Goal: Task Accomplishment & Management: Complete application form

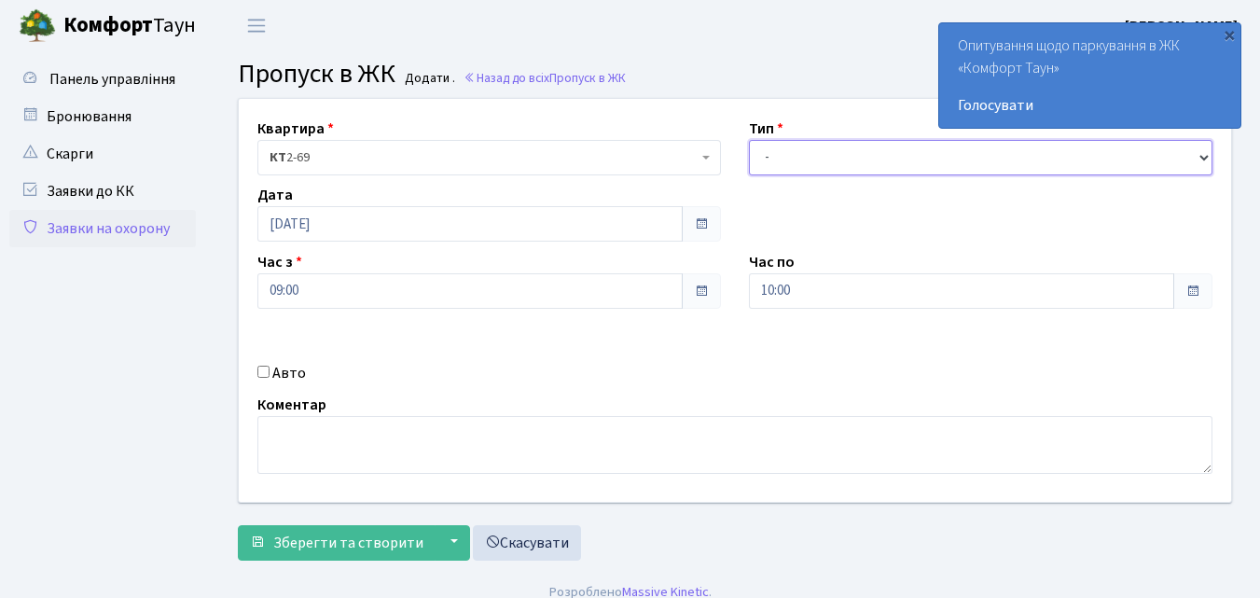
click at [767, 157] on select "- Доставка Таксі Гості Сервіс" at bounding box center [980, 157] width 463 height 35
select select "1"
click at [749, 140] on select "- Доставка Таксі Гості Сервіс" at bounding box center [980, 157] width 463 height 35
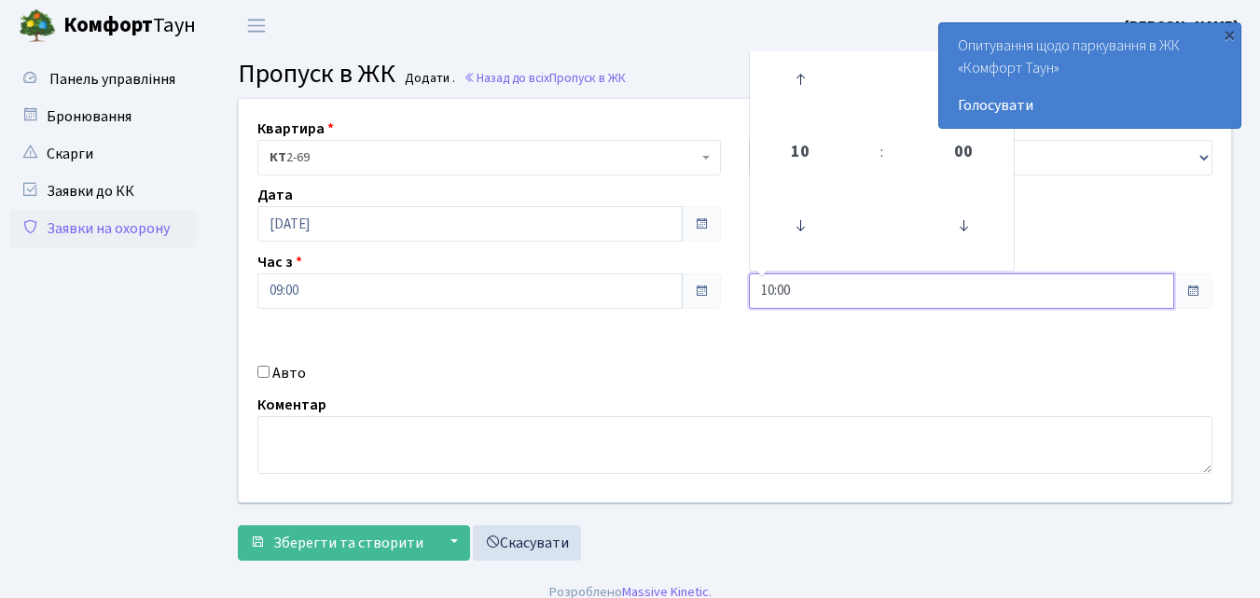
drag, startPoint x: 806, startPoint y: 291, endPoint x: 811, endPoint y: 263, distance: 28.5
click at [806, 292] on input "10:00" at bounding box center [961, 290] width 425 height 35
click at [802, 79] on icon at bounding box center [800, 79] width 50 height 50
click at [798, 86] on icon at bounding box center [800, 79] width 50 height 50
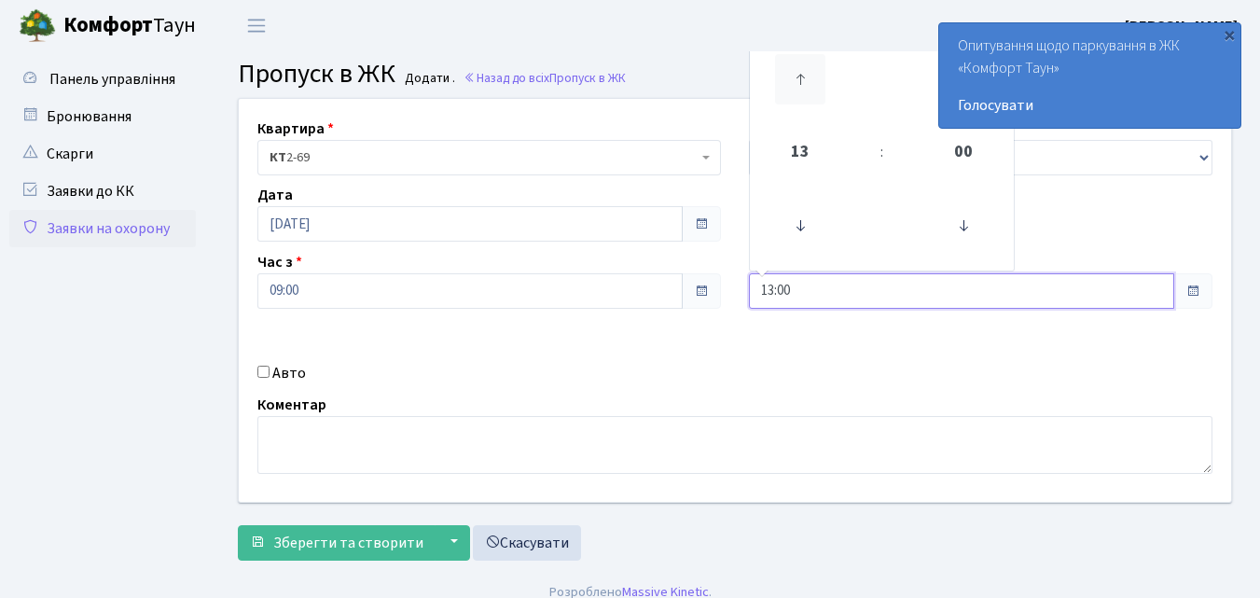
click at [798, 87] on icon at bounding box center [800, 79] width 50 height 50
click at [798, 86] on icon at bounding box center [800, 79] width 50 height 50
click at [798, 85] on icon at bounding box center [800, 79] width 50 height 50
click at [798, 86] on icon at bounding box center [800, 79] width 50 height 50
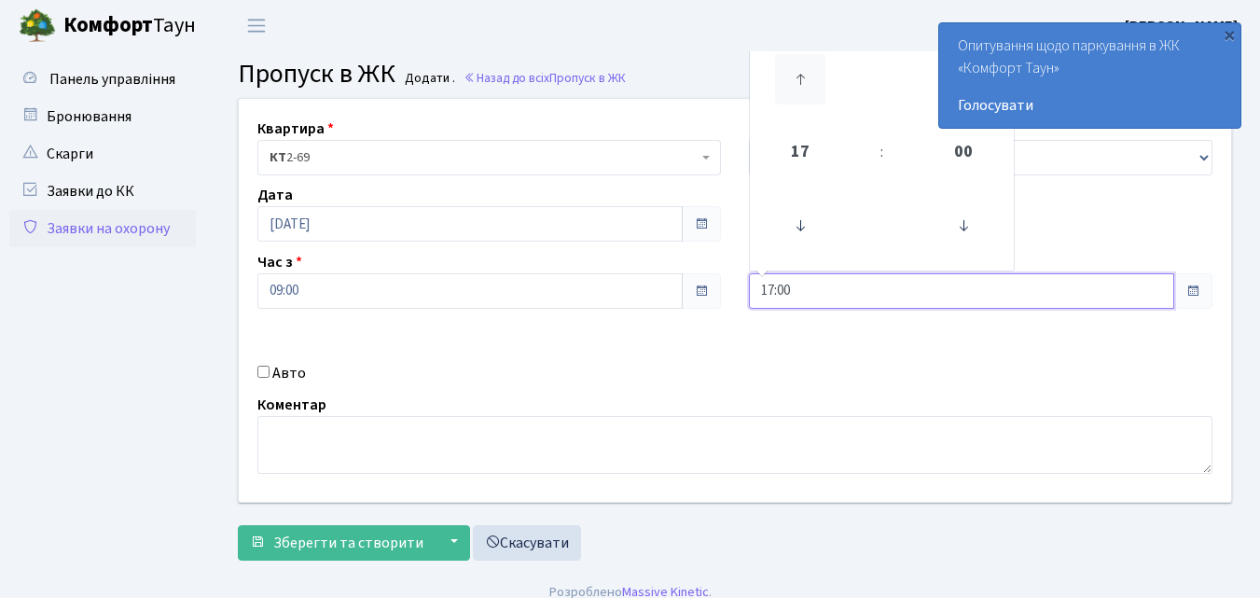
type input "18:00"
click at [265, 365] on input "Авто" at bounding box center [263, 371] width 12 height 12
checkbox input "true"
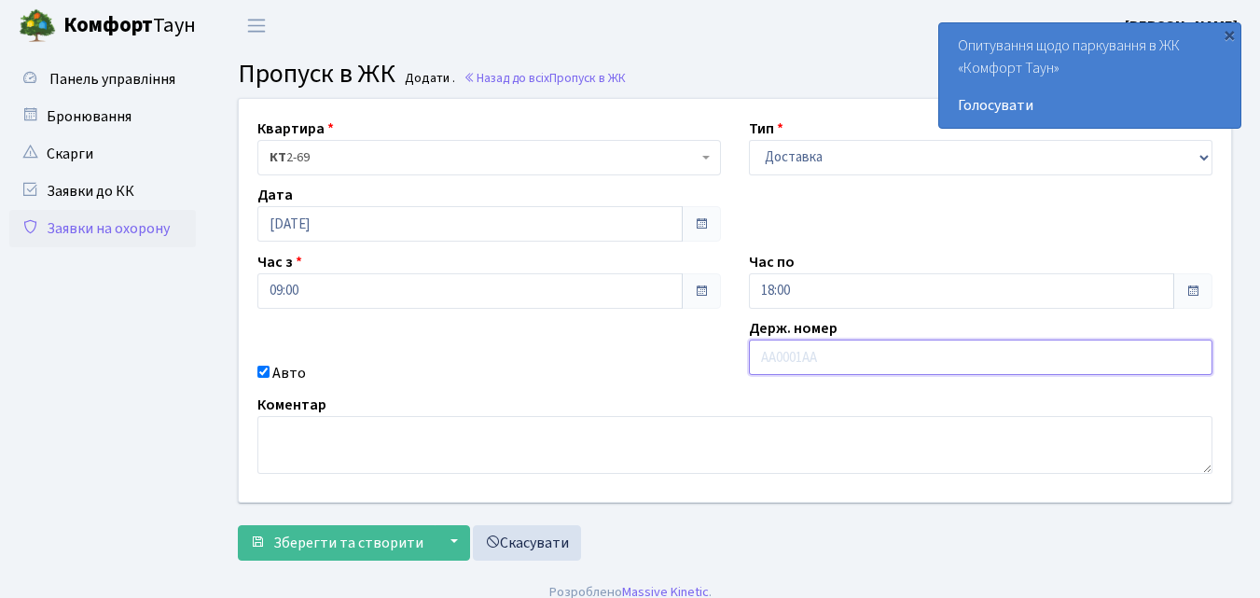
click at [780, 352] on input "text" at bounding box center [980, 356] width 463 height 35
type input "КА9240МТ"
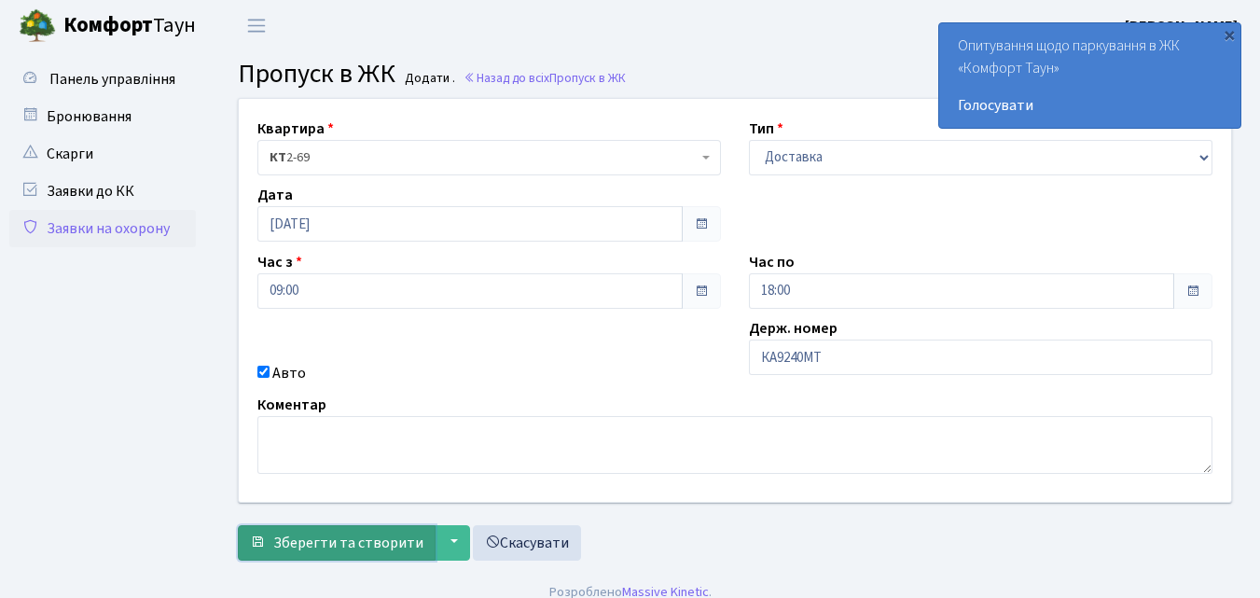
click at [386, 536] on span "Зберегти та створити" at bounding box center [348, 542] width 150 height 21
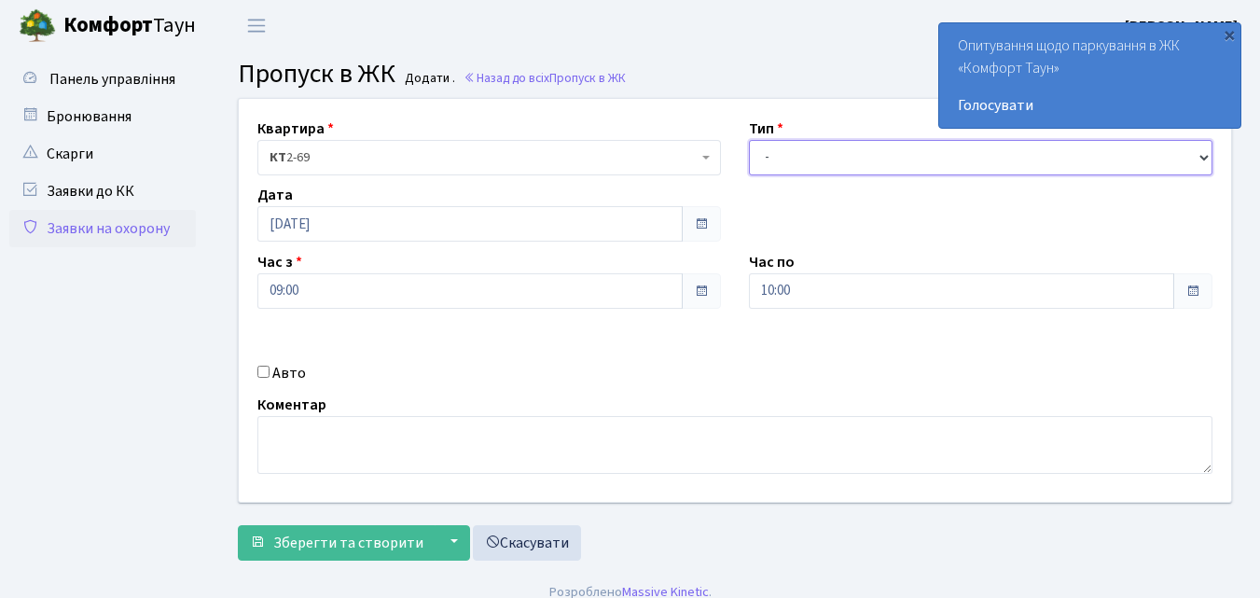
click at [768, 155] on select "- Доставка Таксі Гості Сервіс" at bounding box center [980, 157] width 463 height 35
select select "1"
click at [749, 140] on select "- Доставка Таксі Гості Сервіс" at bounding box center [980, 157] width 463 height 35
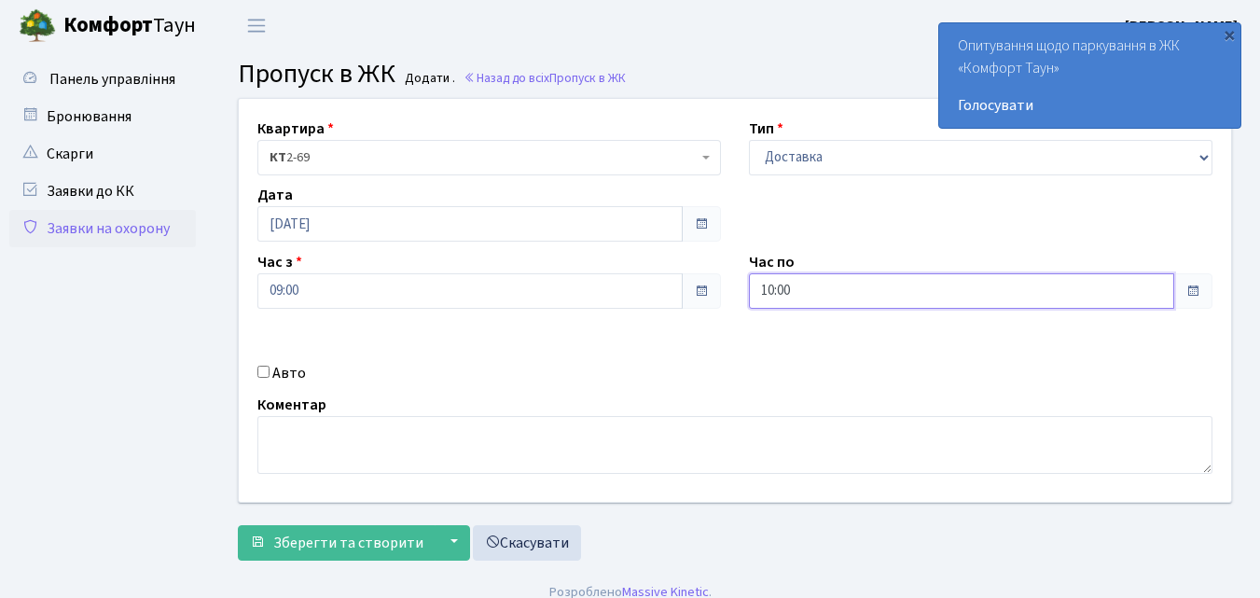
click at [802, 293] on input "10:00" at bounding box center [961, 290] width 425 height 35
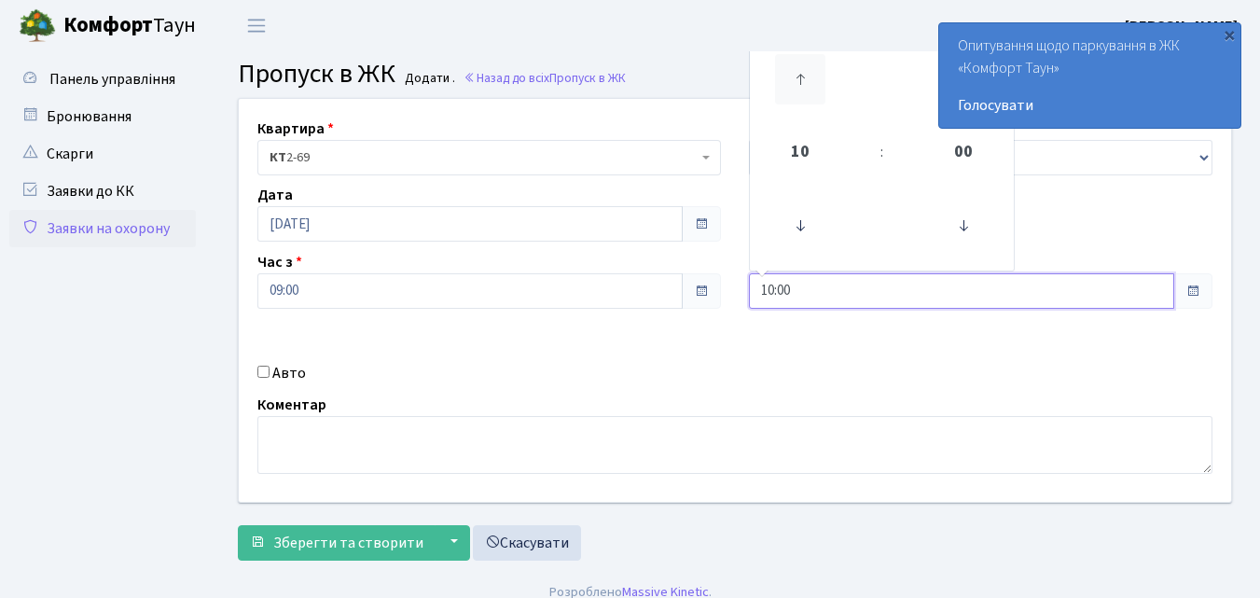
click at [798, 73] on icon at bounding box center [800, 79] width 50 height 50
click at [796, 80] on icon at bounding box center [800, 79] width 50 height 50
click at [793, 84] on icon at bounding box center [800, 79] width 50 height 50
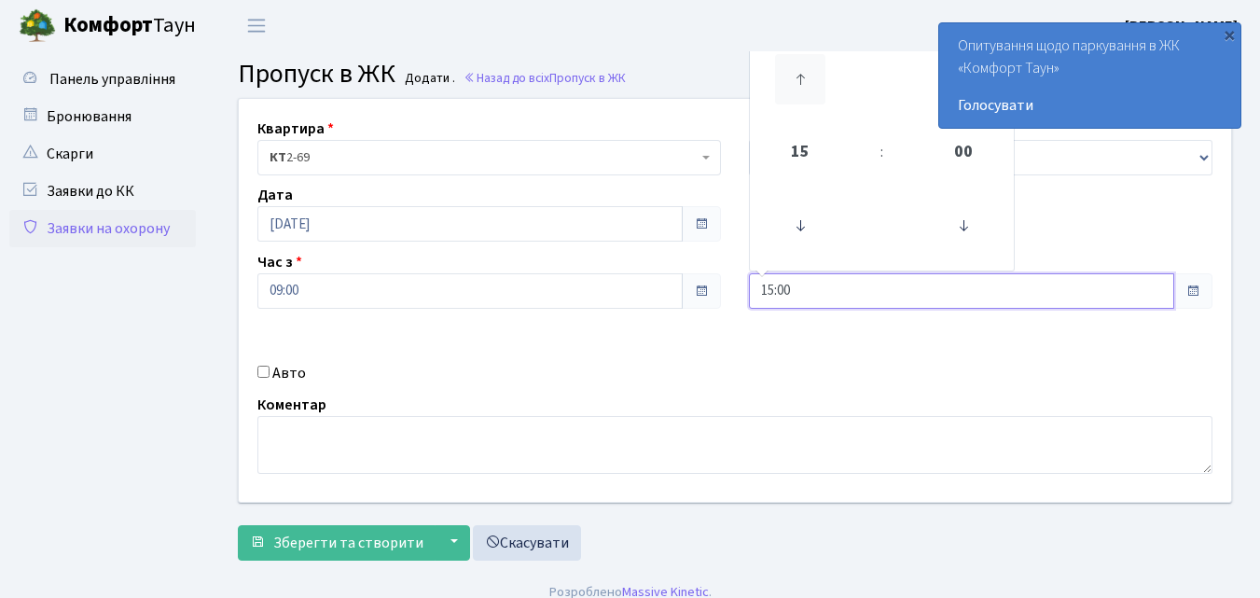
click at [793, 84] on icon at bounding box center [800, 79] width 50 height 50
type input "18:00"
click at [269, 370] on input "Авто" at bounding box center [263, 371] width 12 height 12
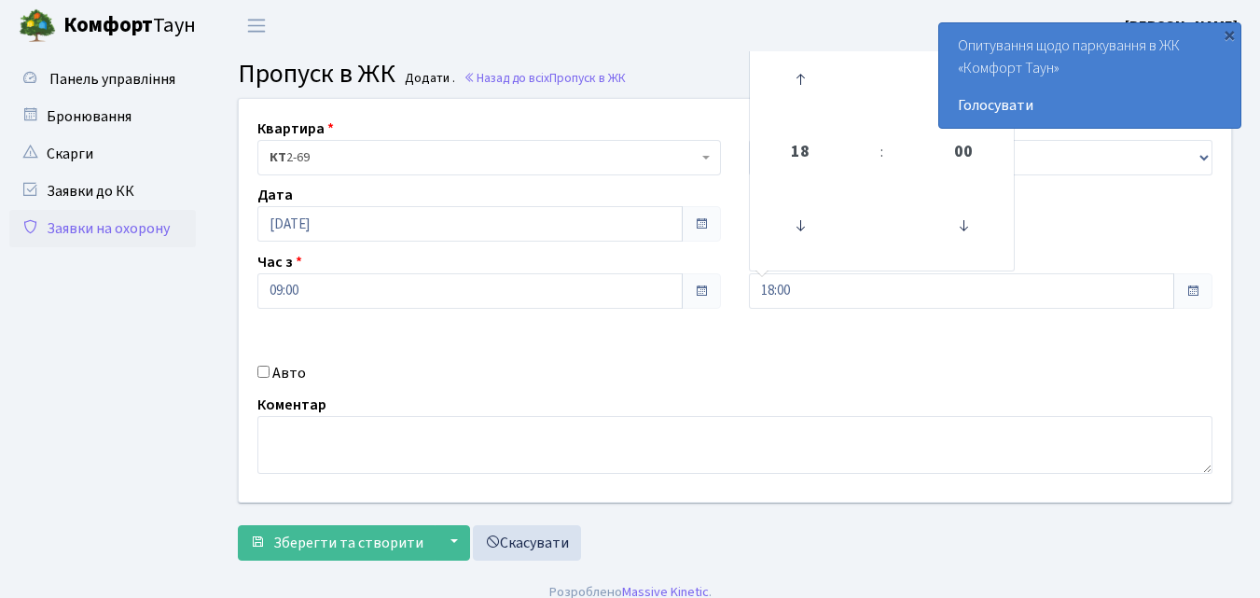
checkbox input "true"
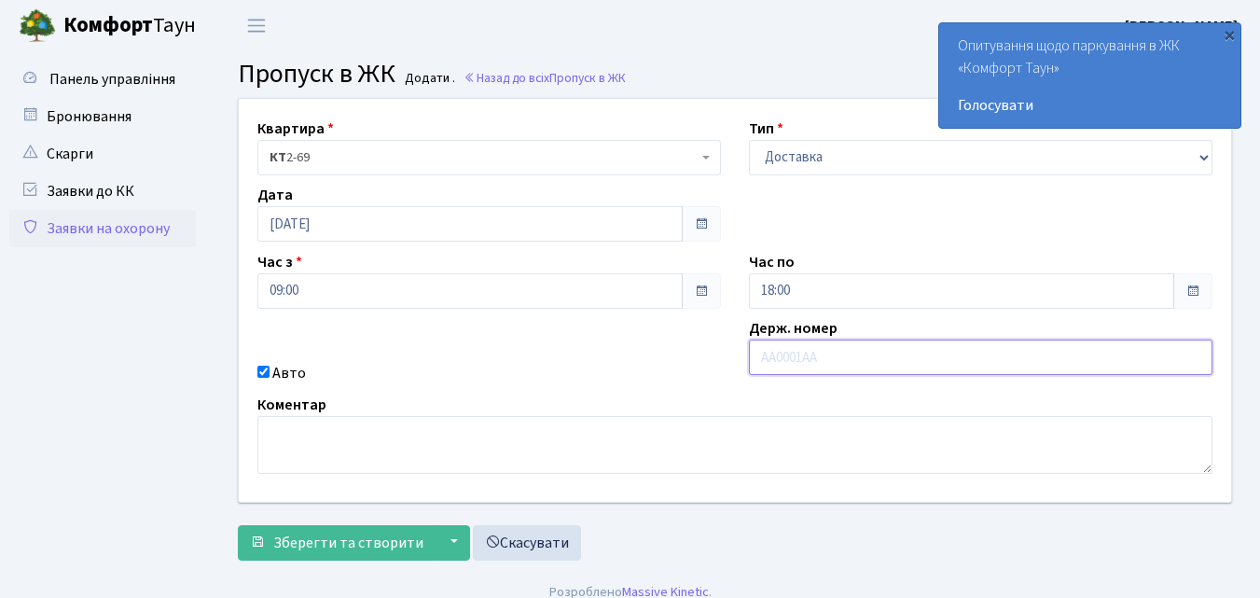
click at [794, 364] on input "text" at bounding box center [980, 356] width 463 height 35
type input "АІ0678НК"
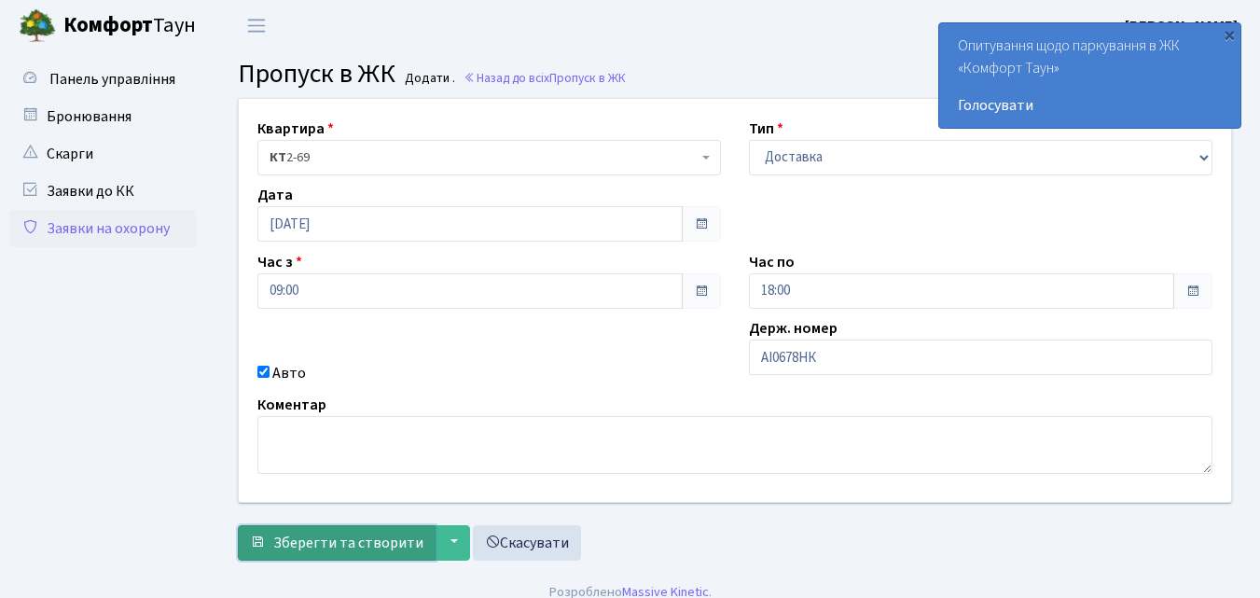
click at [330, 542] on span "Зберегти та створити" at bounding box center [348, 542] width 150 height 21
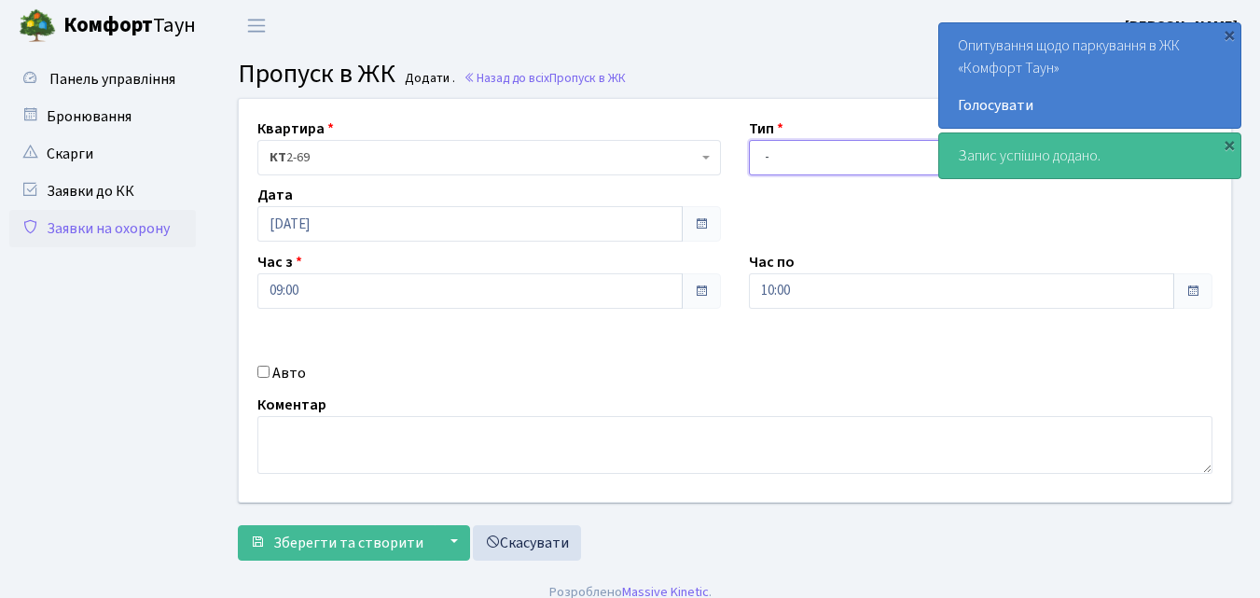
click at [761, 159] on select "- Доставка Таксі Гості Сервіс" at bounding box center [980, 157] width 463 height 35
select select "1"
click at [749, 140] on select "- Доставка Таксі Гості Сервіс" at bounding box center [980, 157] width 463 height 35
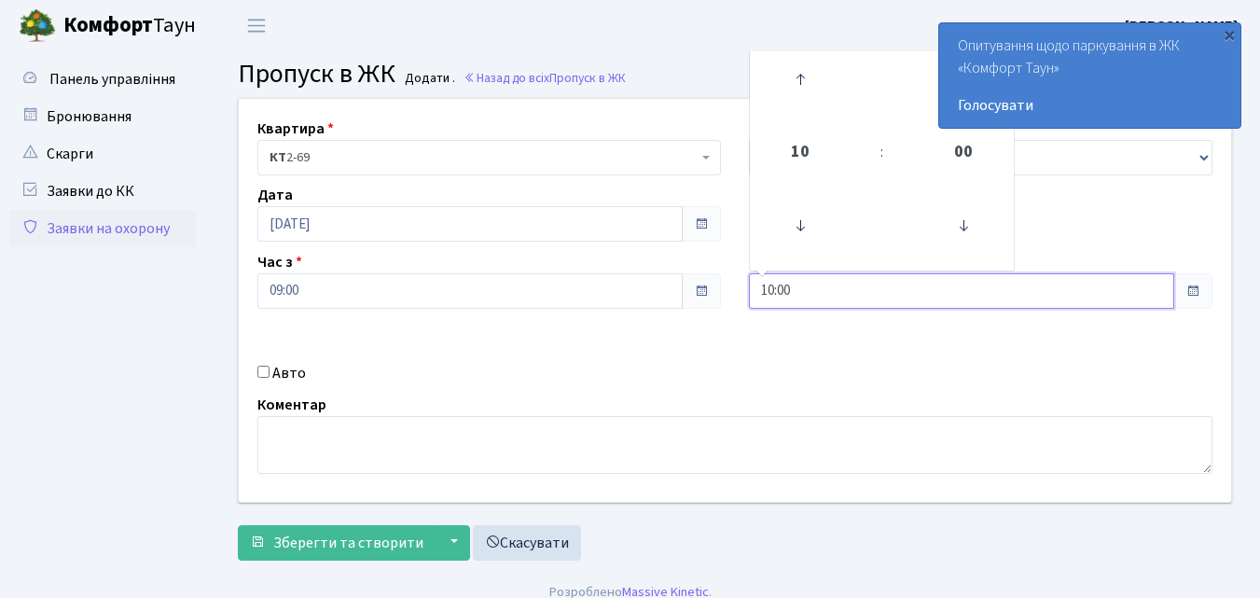
click at [839, 285] on input "10:00" at bounding box center [961, 290] width 425 height 35
click at [796, 81] on icon at bounding box center [800, 79] width 50 height 50
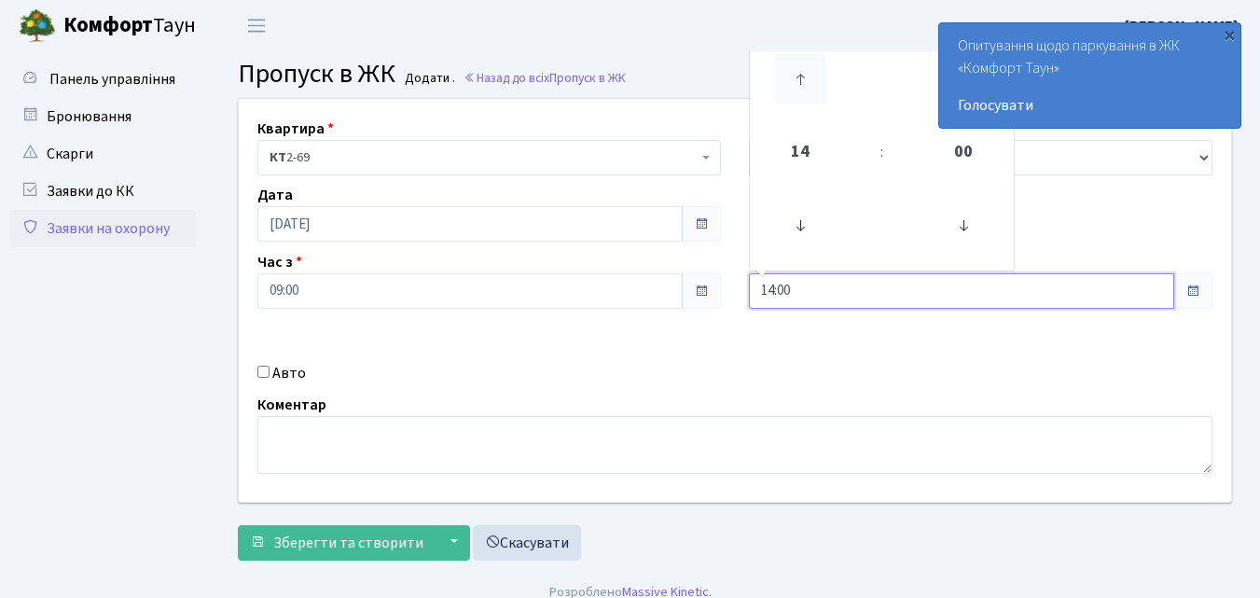
click at [793, 80] on icon at bounding box center [800, 79] width 50 height 50
click at [788, 82] on icon at bounding box center [800, 79] width 50 height 50
click at [785, 85] on icon at bounding box center [800, 79] width 50 height 50
click at [783, 85] on icon at bounding box center [800, 79] width 50 height 50
click at [780, 86] on icon at bounding box center [800, 79] width 50 height 50
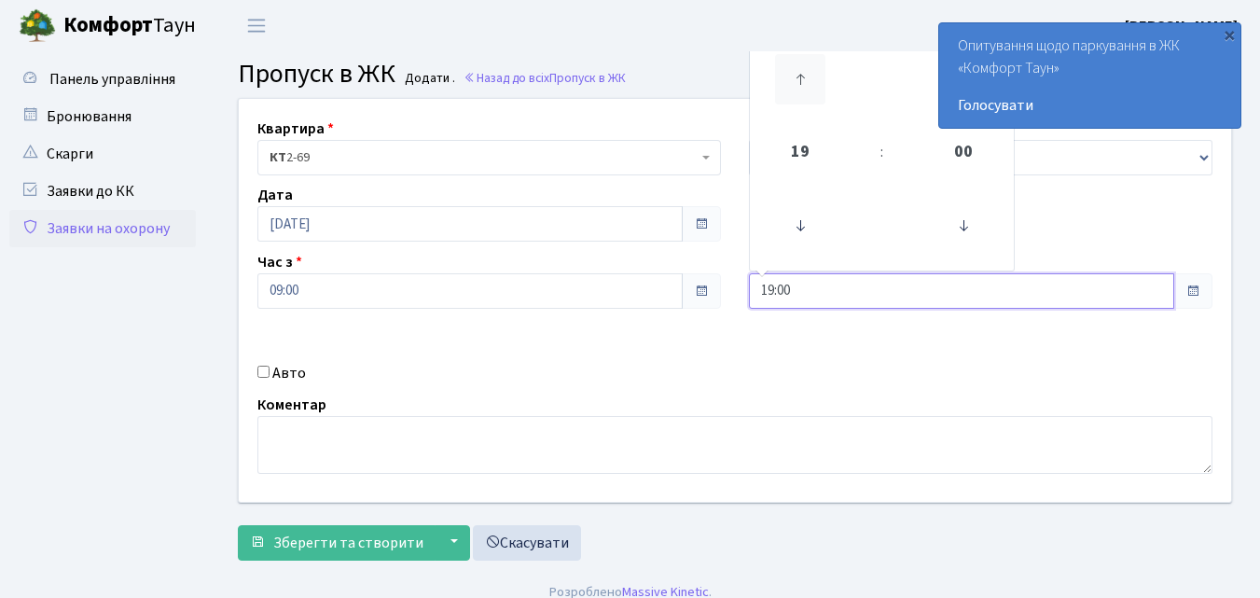
click at [779, 88] on icon at bounding box center [800, 79] width 50 height 50
type input "20:00"
click at [261, 371] on input "Авто" at bounding box center [263, 371] width 12 height 12
checkbox input "true"
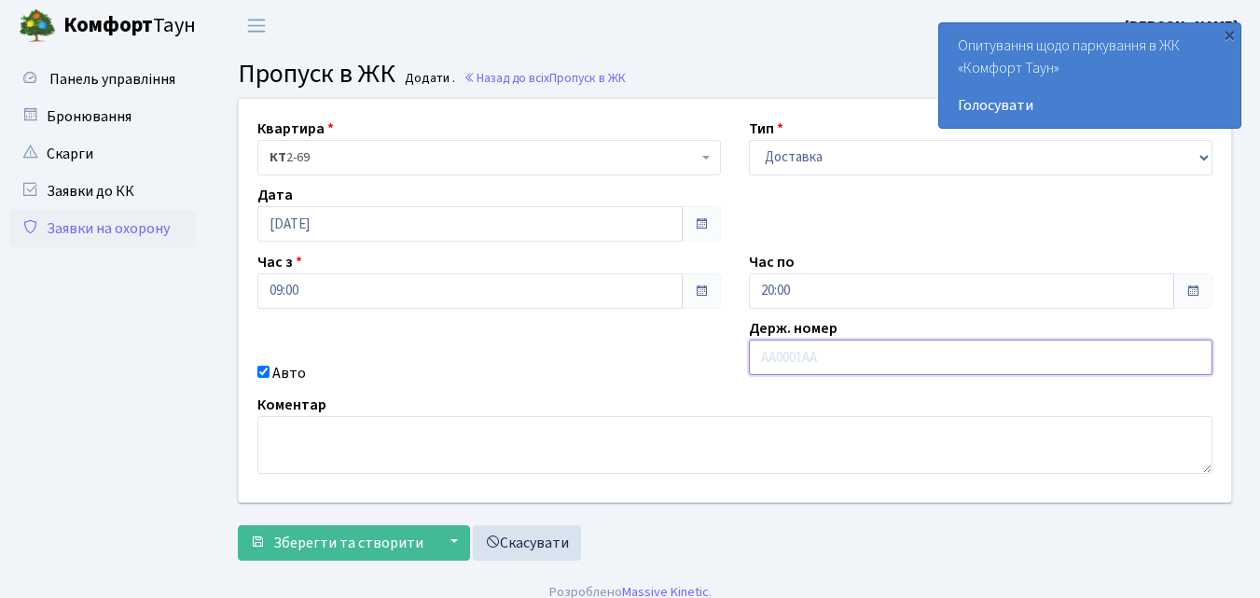
click at [772, 357] on input "text" at bounding box center [980, 356] width 463 height 35
type input "АІ7768ЕІ"
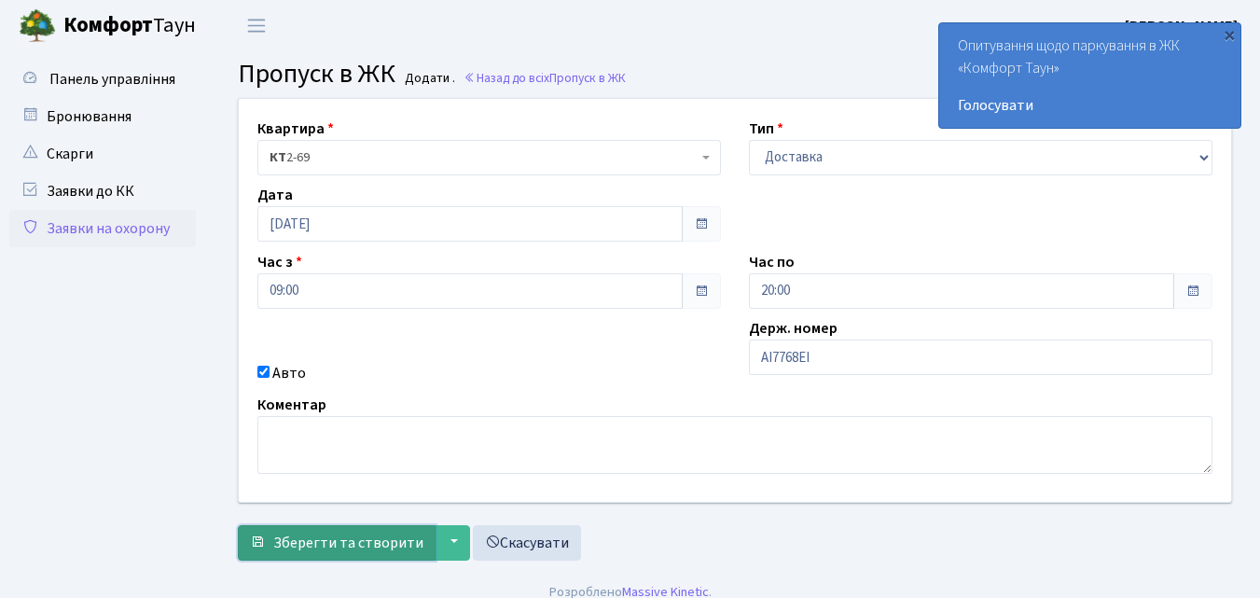
click at [400, 532] on span "Зберегти та створити" at bounding box center [348, 542] width 150 height 21
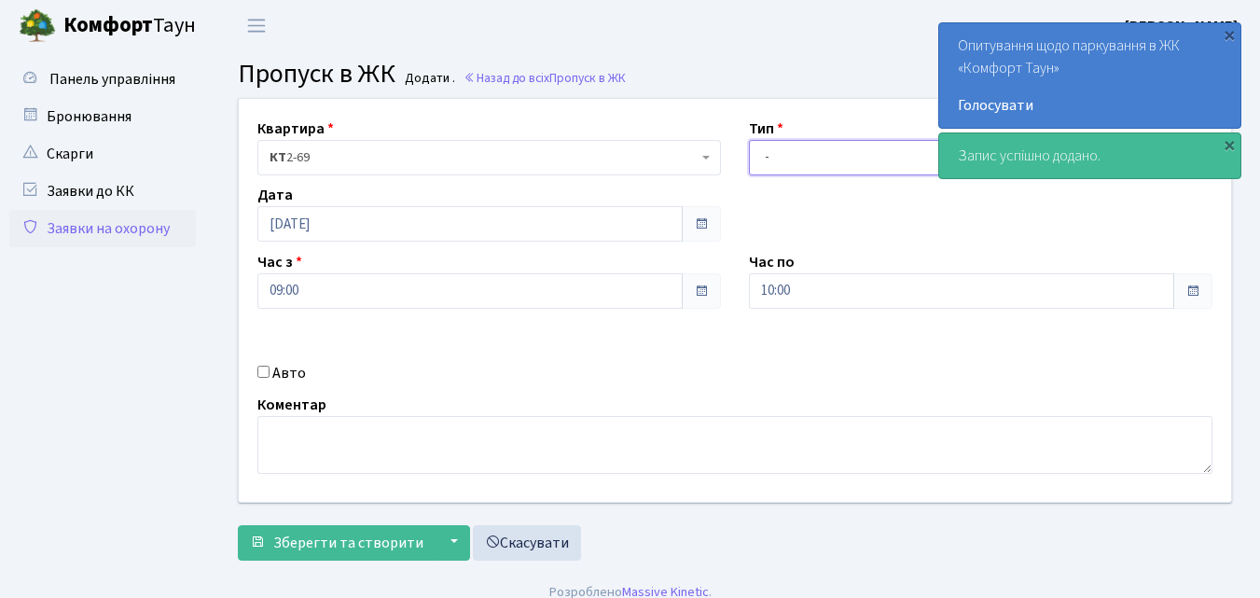
click at [765, 158] on select "- Доставка Таксі Гості Сервіс" at bounding box center [980, 157] width 463 height 35
select select "1"
click at [749, 140] on select "- Доставка Таксі Гості Сервіс" at bounding box center [980, 157] width 463 height 35
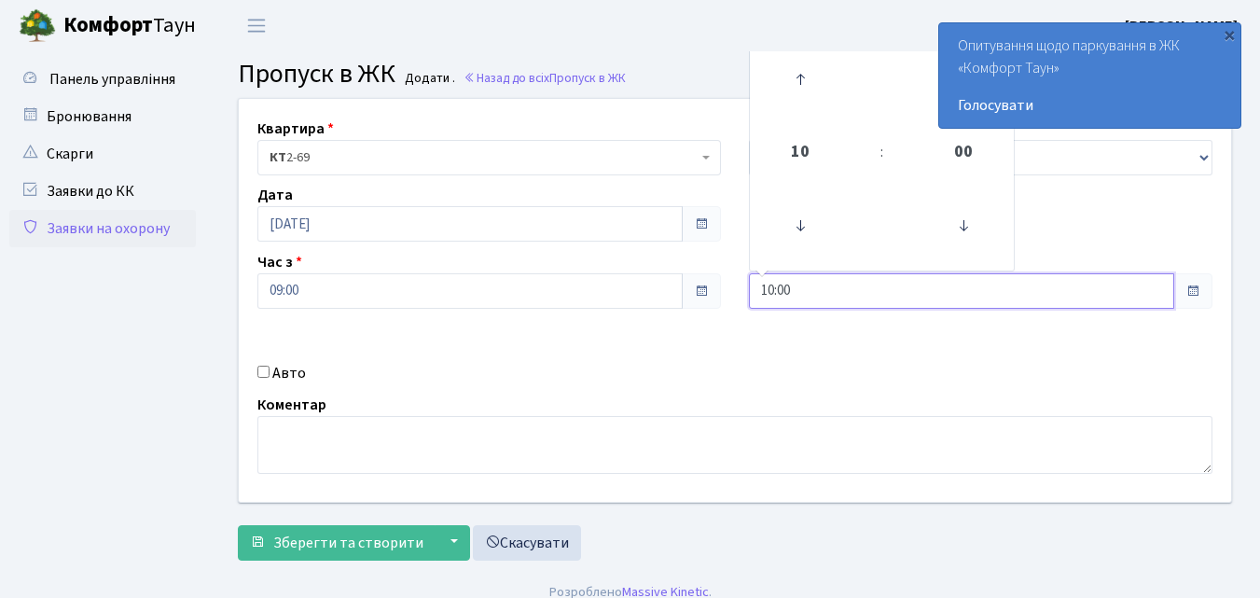
click at [845, 282] on input "10:00" at bounding box center [961, 290] width 425 height 35
click at [795, 80] on icon at bounding box center [800, 79] width 50 height 50
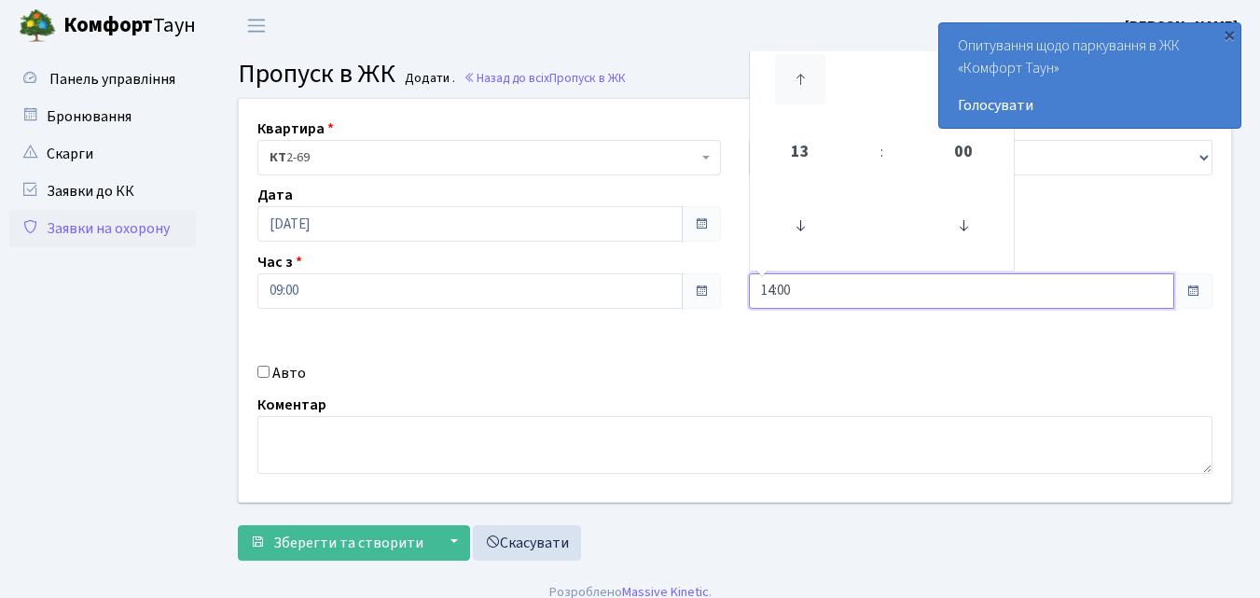
click at [795, 80] on icon at bounding box center [800, 79] width 50 height 50
click at [792, 80] on icon at bounding box center [800, 79] width 50 height 50
drag, startPoint x: 788, startPoint y: 81, endPoint x: 625, endPoint y: 167, distance: 184.3
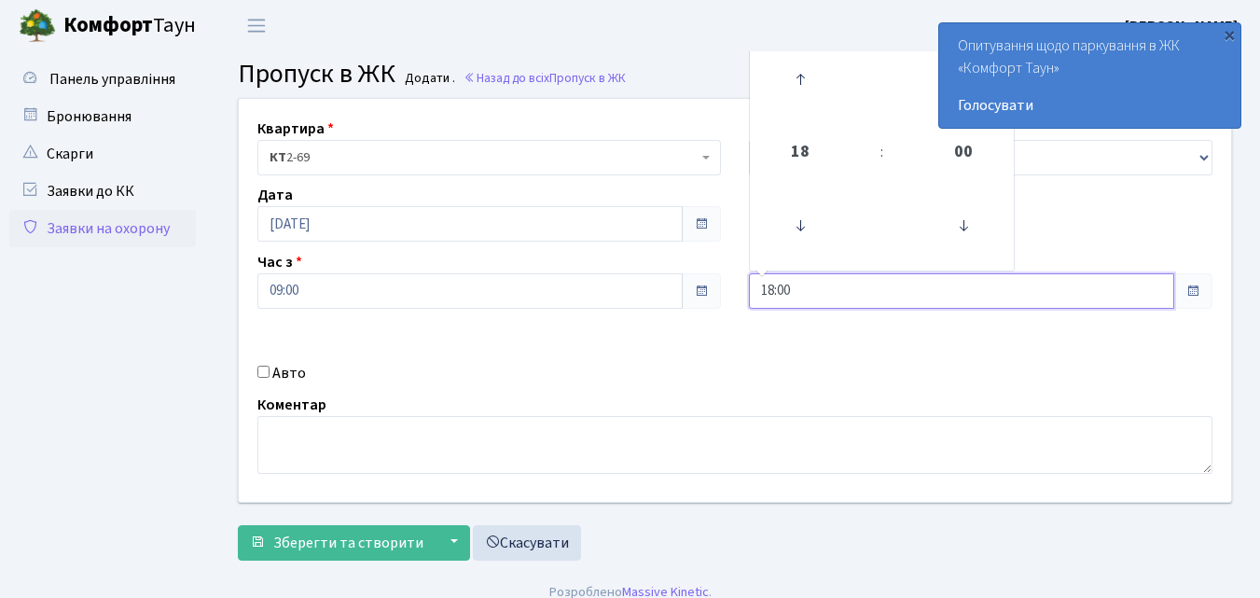
click at [786, 82] on icon at bounding box center [800, 79] width 50 height 50
type input "19:00"
click at [261, 372] on input "Авто" at bounding box center [263, 371] width 12 height 12
checkbox input "true"
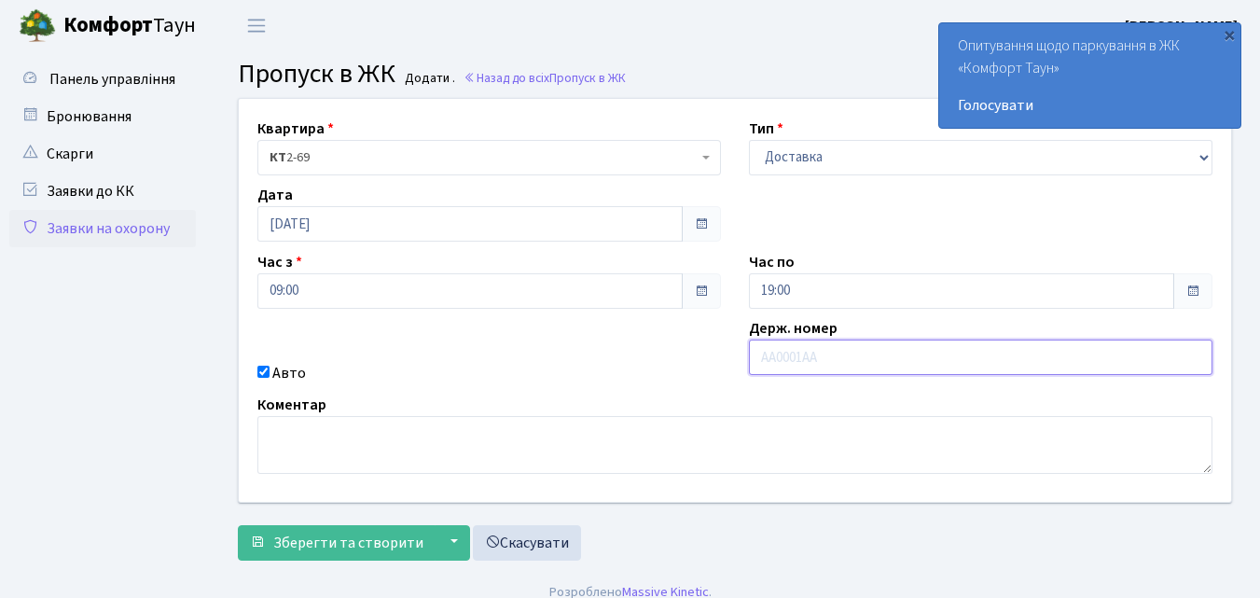
drag, startPoint x: 794, startPoint y: 355, endPoint x: 770, endPoint y: 365, distance: 26.0
click at [793, 356] on input "text" at bounding box center [980, 356] width 463 height 35
type input "КА0871РН"
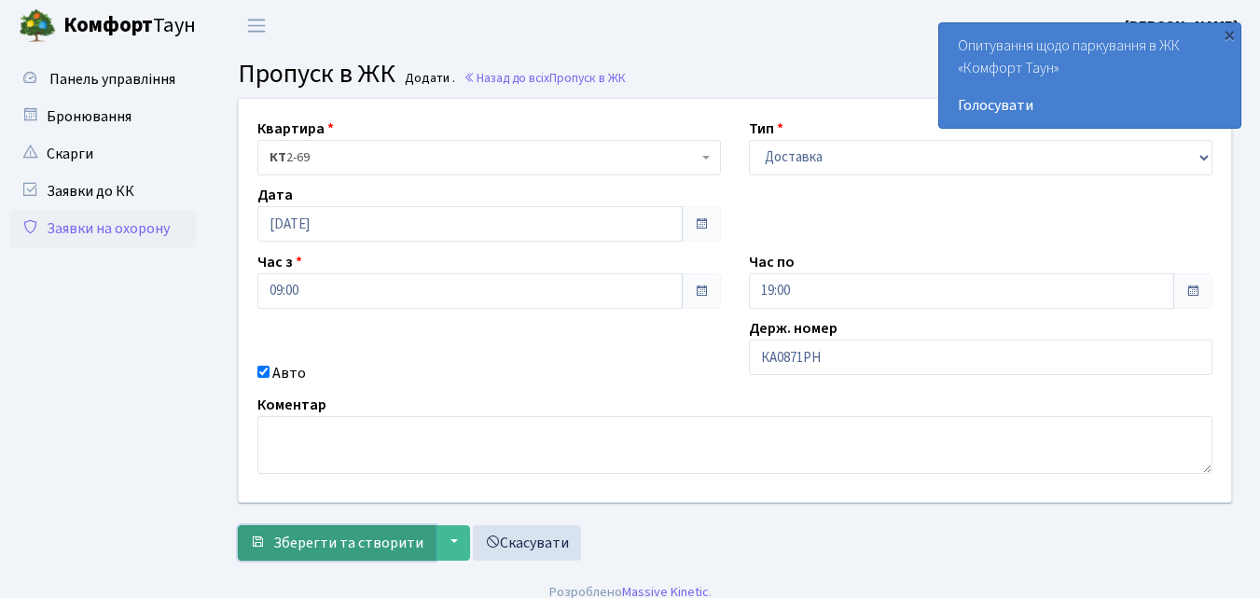
click at [351, 536] on span "Зберегти та створити" at bounding box center [348, 542] width 150 height 21
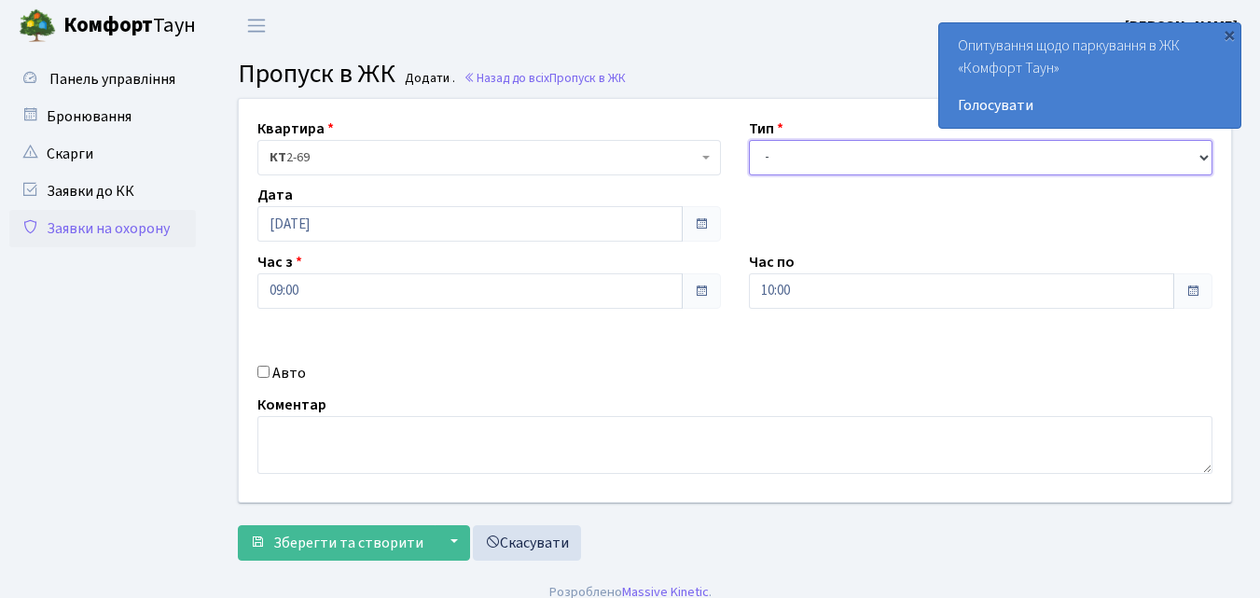
click at [766, 153] on select "- Доставка Таксі Гості Сервіс" at bounding box center [980, 157] width 463 height 35
click at [749, 140] on select "- Доставка Таксі Гості Сервіс" at bounding box center [980, 157] width 463 height 35
click at [758, 156] on select "- Доставка Таксі Гості Сервіс" at bounding box center [980, 157] width 463 height 35
select select "1"
click at [749, 140] on select "- Доставка Таксі Гості Сервіс" at bounding box center [980, 157] width 463 height 35
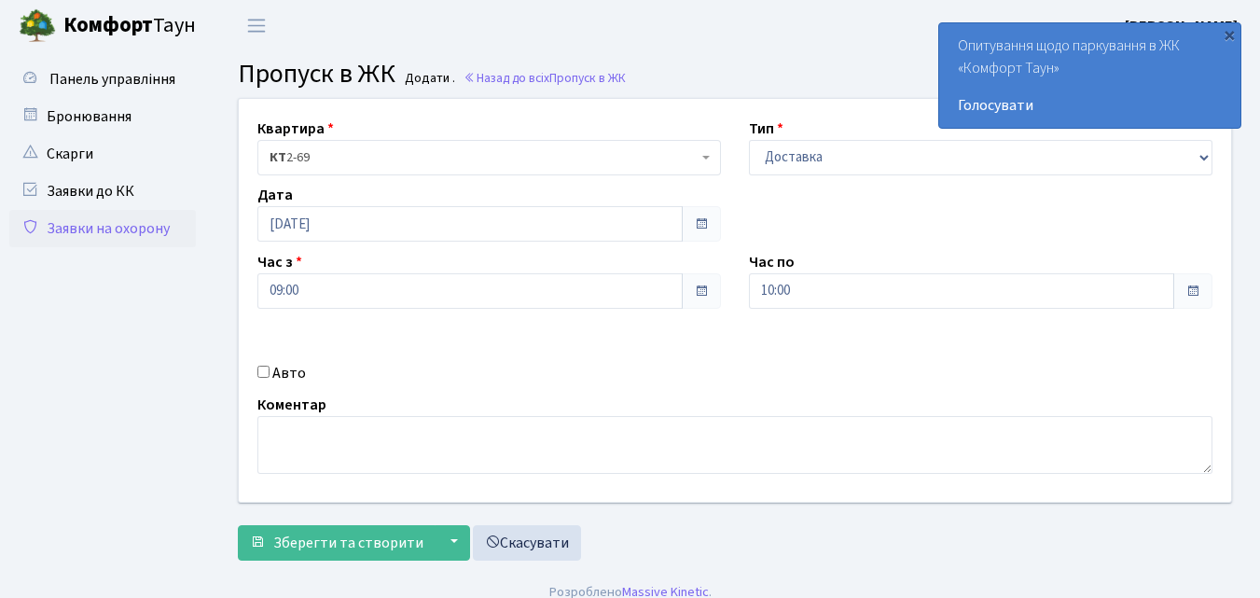
click at [702, 289] on span at bounding box center [701, 290] width 15 height 15
click at [778, 297] on input "10:00" at bounding box center [961, 290] width 425 height 35
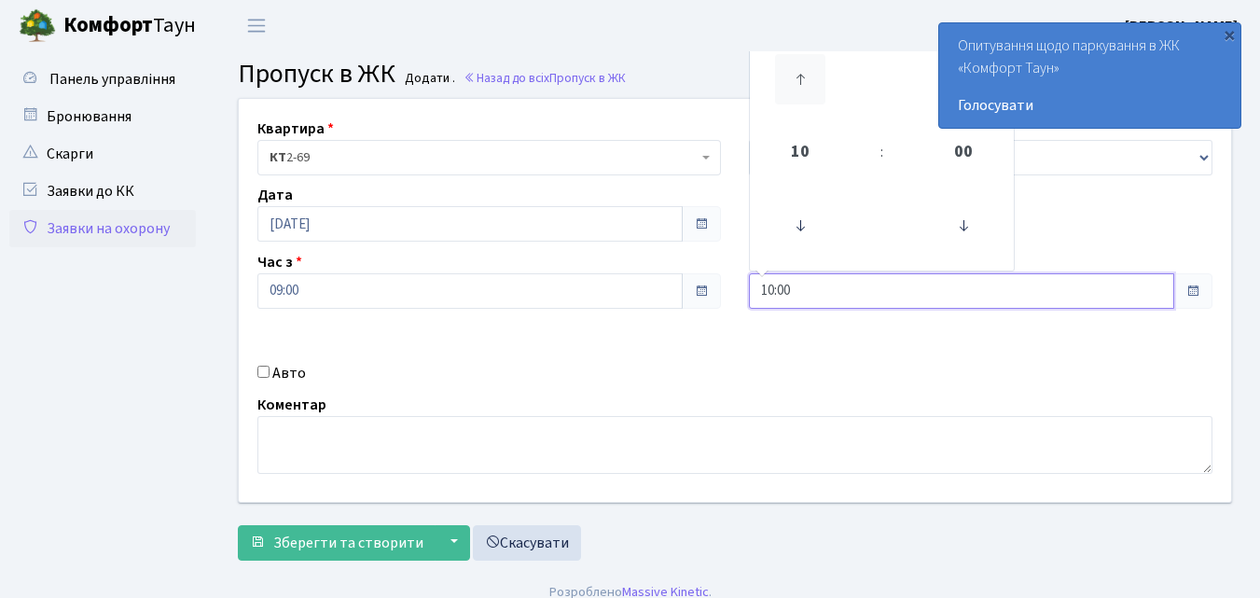
click at [802, 85] on icon at bounding box center [800, 79] width 50 height 50
click at [800, 87] on icon at bounding box center [800, 79] width 50 height 50
click at [796, 91] on icon at bounding box center [800, 79] width 50 height 50
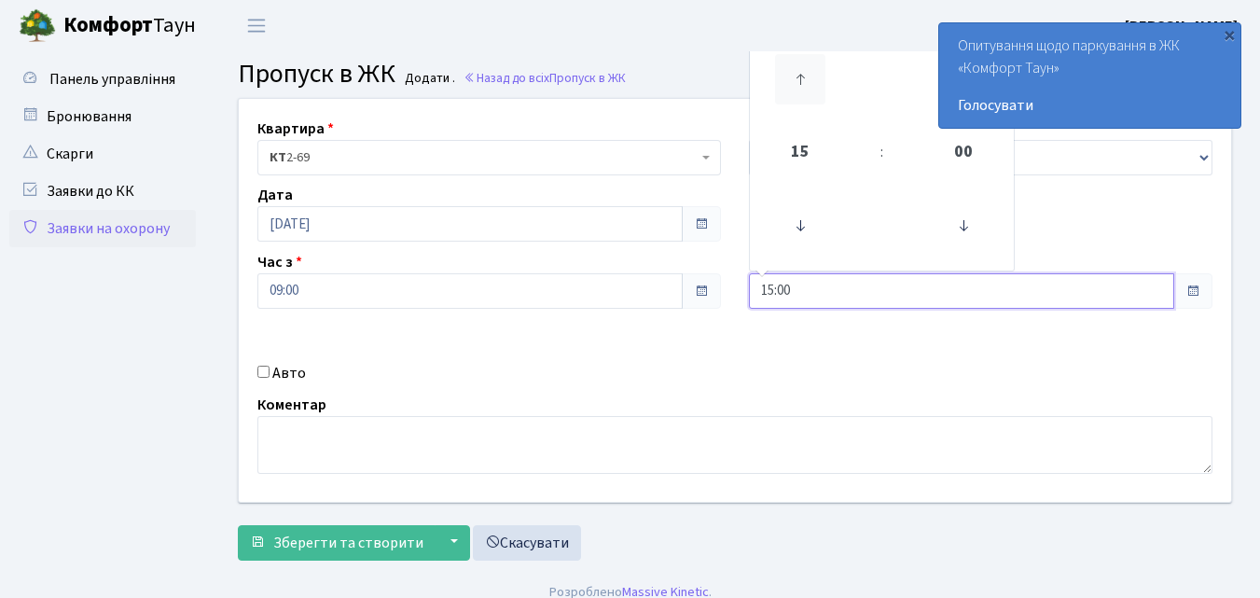
click at [796, 90] on icon at bounding box center [800, 79] width 50 height 50
click at [794, 89] on icon at bounding box center [800, 79] width 50 height 50
type input "18:00"
drag, startPoint x: 265, startPoint y: 368, endPoint x: 307, endPoint y: 362, distance: 42.5
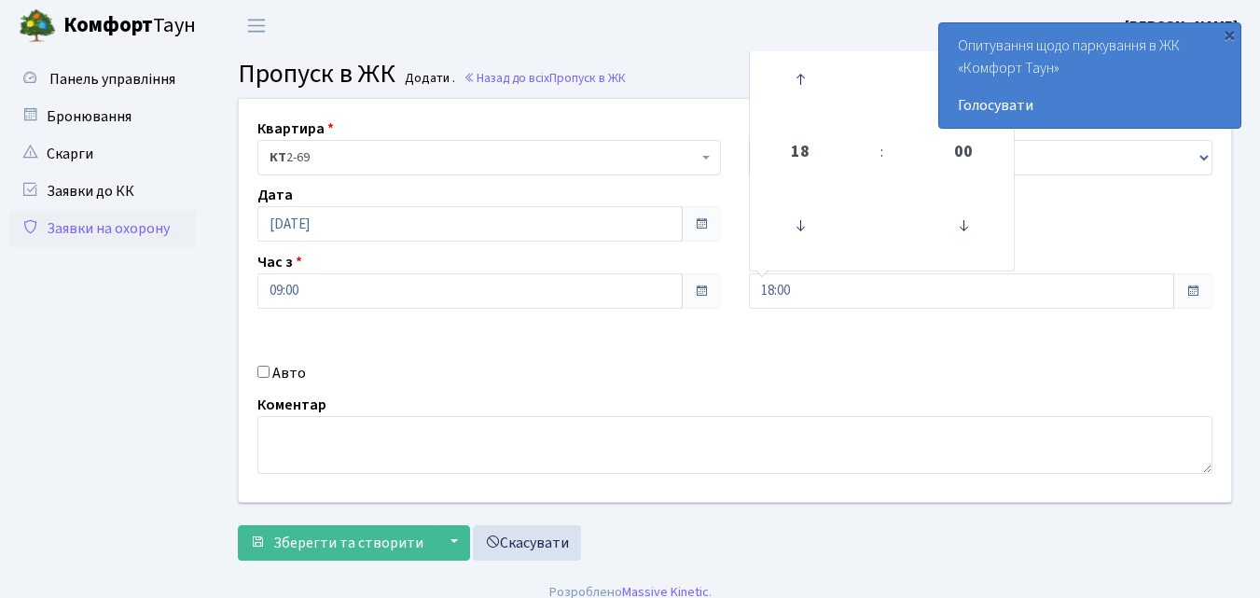
click at [267, 368] on input "Авто" at bounding box center [263, 371] width 12 height 12
checkbox input "true"
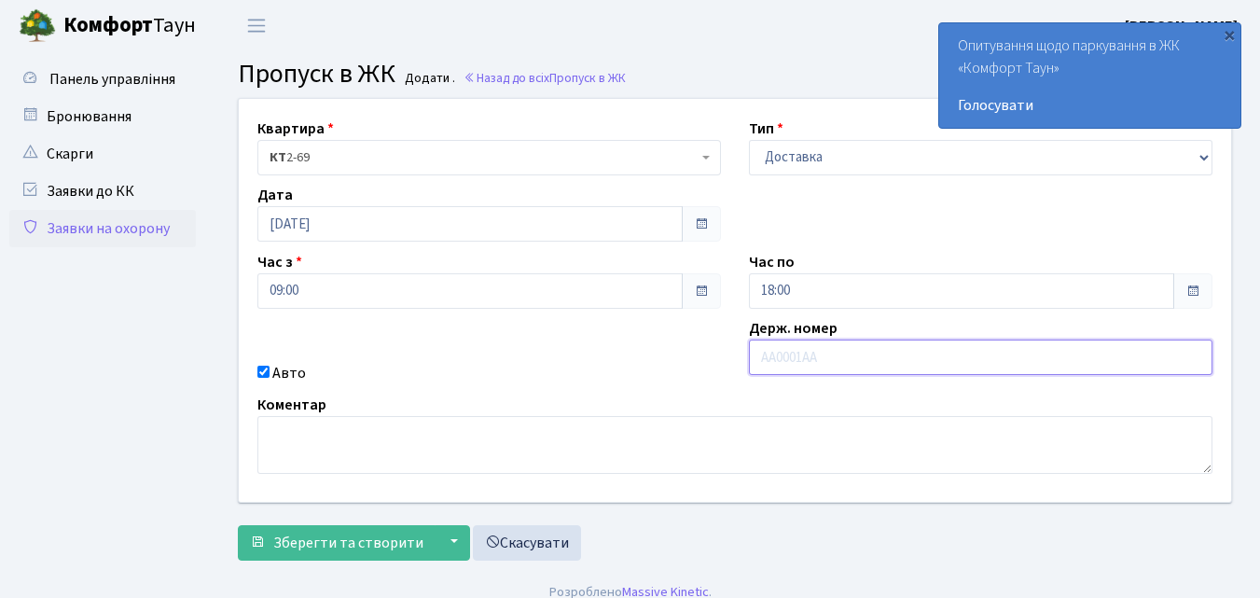
click at [818, 352] on input "text" at bounding box center [980, 356] width 463 height 35
type input "КА2447ЕВ"
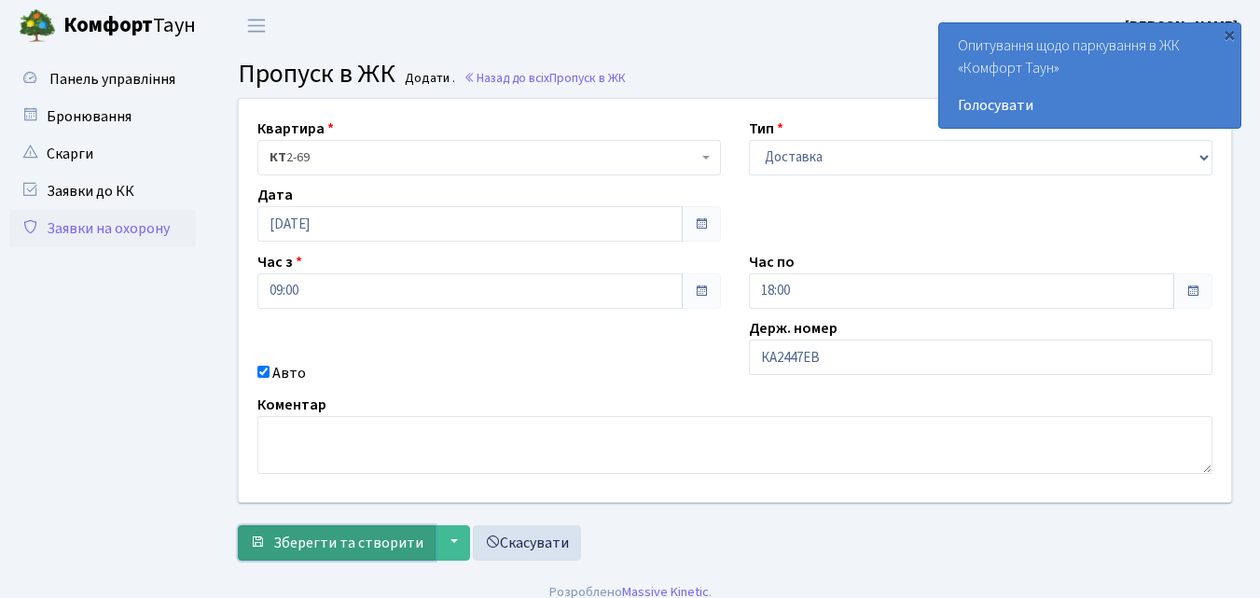
click at [393, 539] on span "Зберегти та створити" at bounding box center [348, 542] width 150 height 21
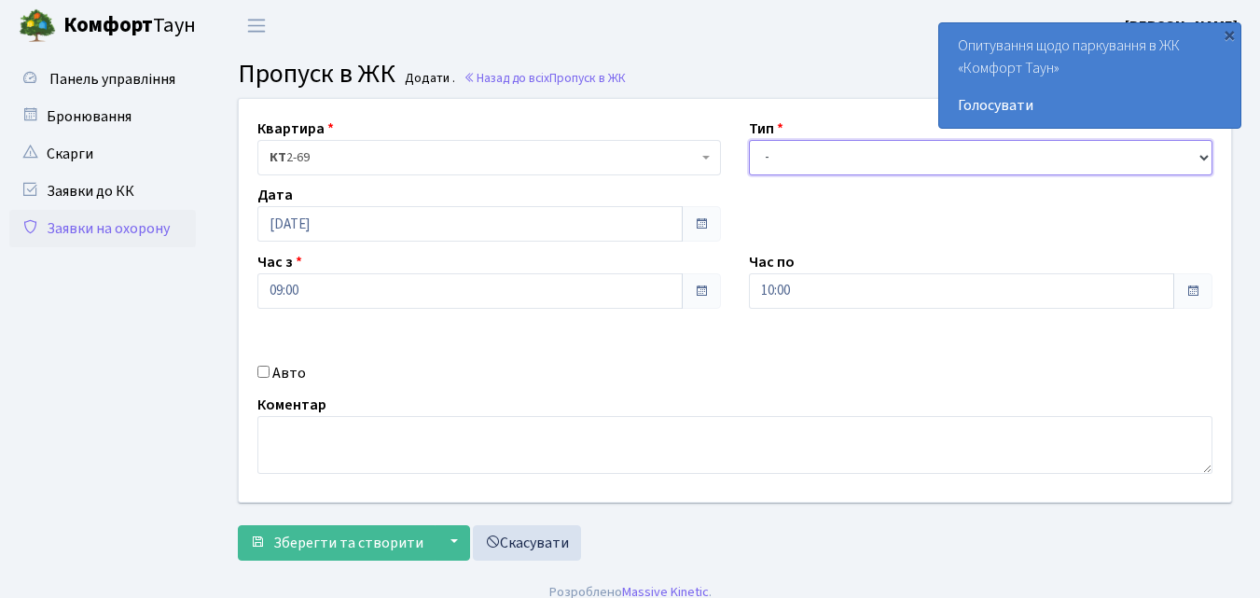
click at [762, 159] on select "- Доставка Таксі Гості Сервіс" at bounding box center [980, 157] width 463 height 35
select select "1"
click at [749, 140] on select "- Доставка Таксі Гості Сервіс" at bounding box center [980, 157] width 463 height 35
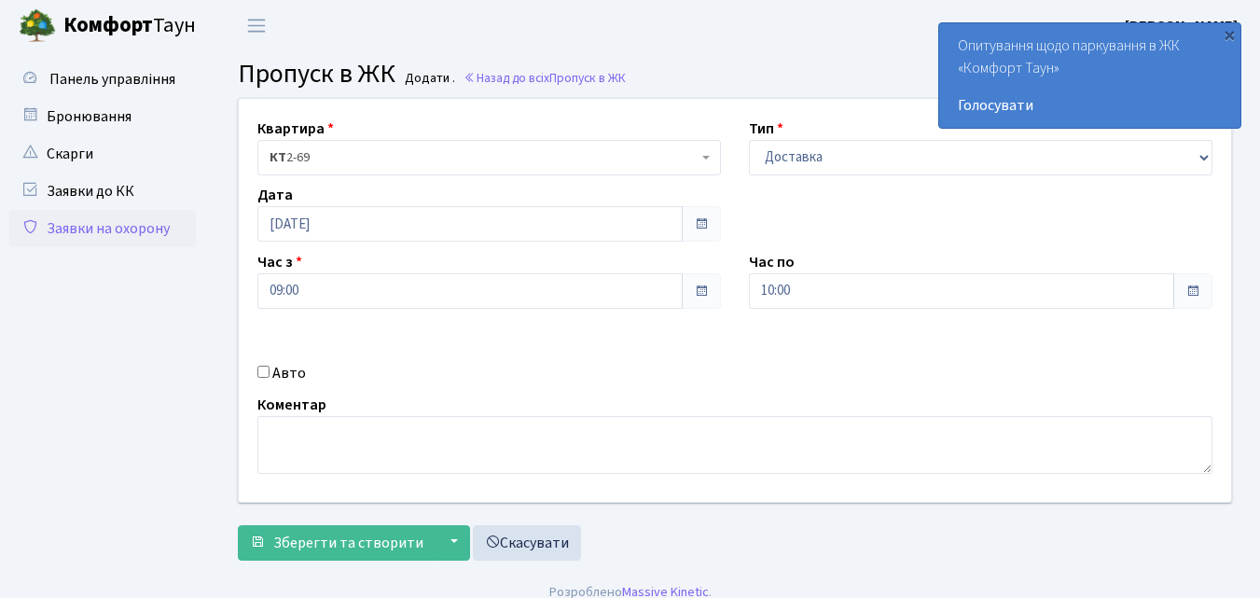
click at [695, 296] on span at bounding box center [701, 290] width 15 height 15
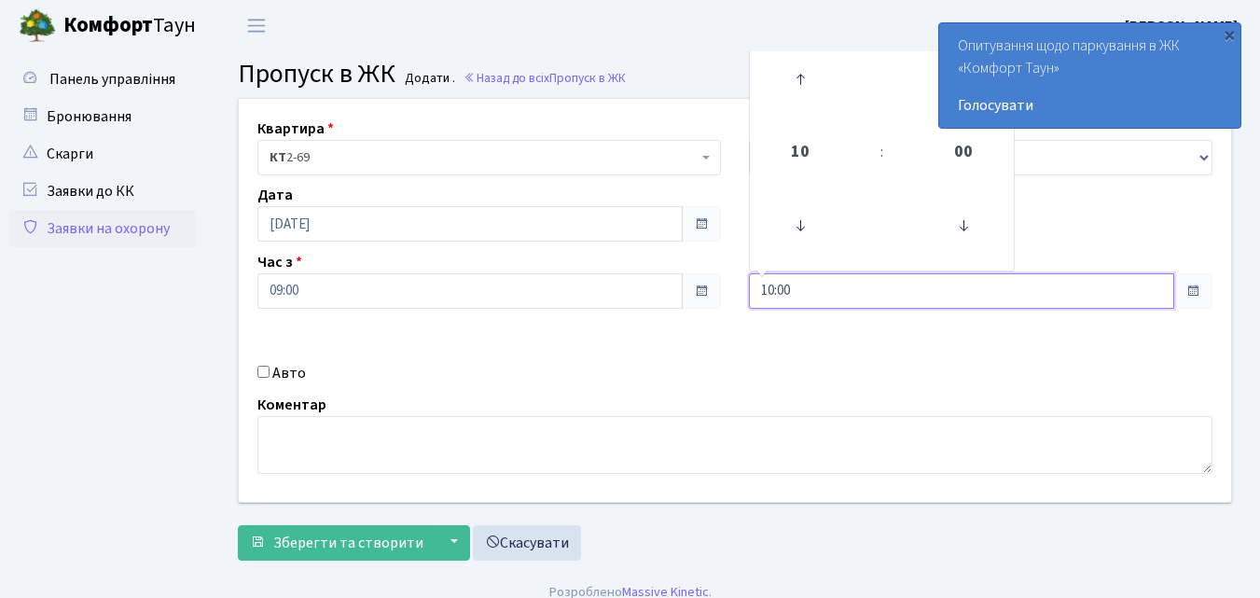
click at [818, 290] on input "10:00" at bounding box center [961, 290] width 425 height 35
click at [796, 82] on icon at bounding box center [800, 79] width 50 height 50
click at [795, 82] on icon at bounding box center [800, 79] width 50 height 50
click at [793, 86] on icon at bounding box center [800, 79] width 50 height 50
click at [790, 89] on icon at bounding box center [800, 79] width 50 height 50
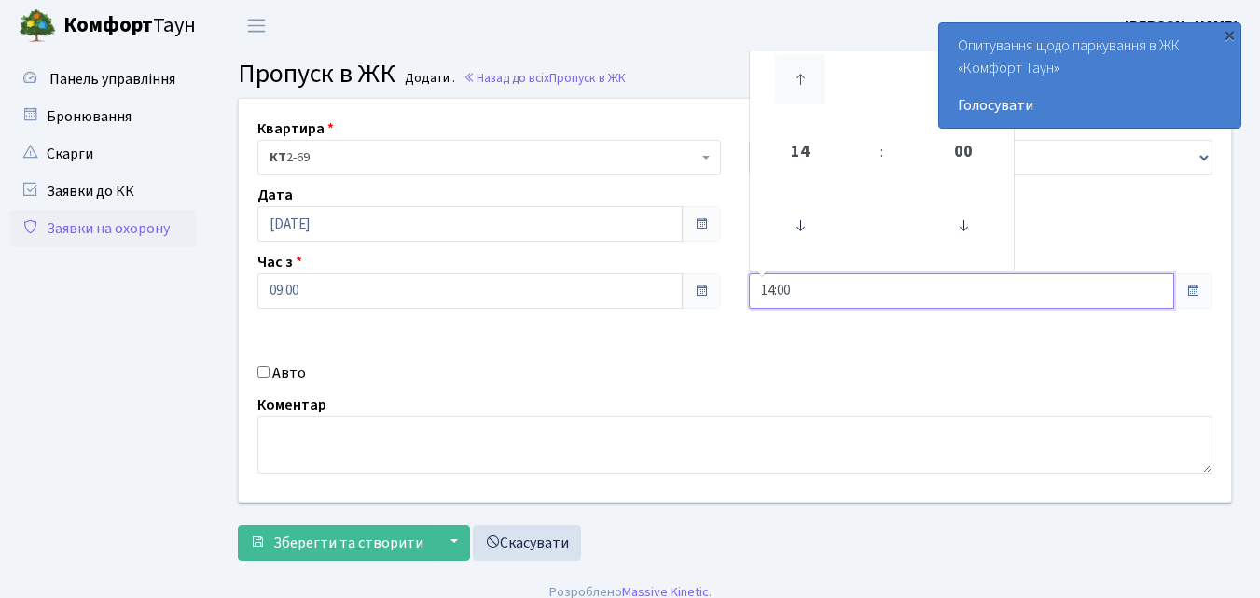
click at [790, 89] on icon at bounding box center [800, 79] width 50 height 50
click at [790, 91] on icon at bounding box center [800, 79] width 50 height 50
type input "18:00"
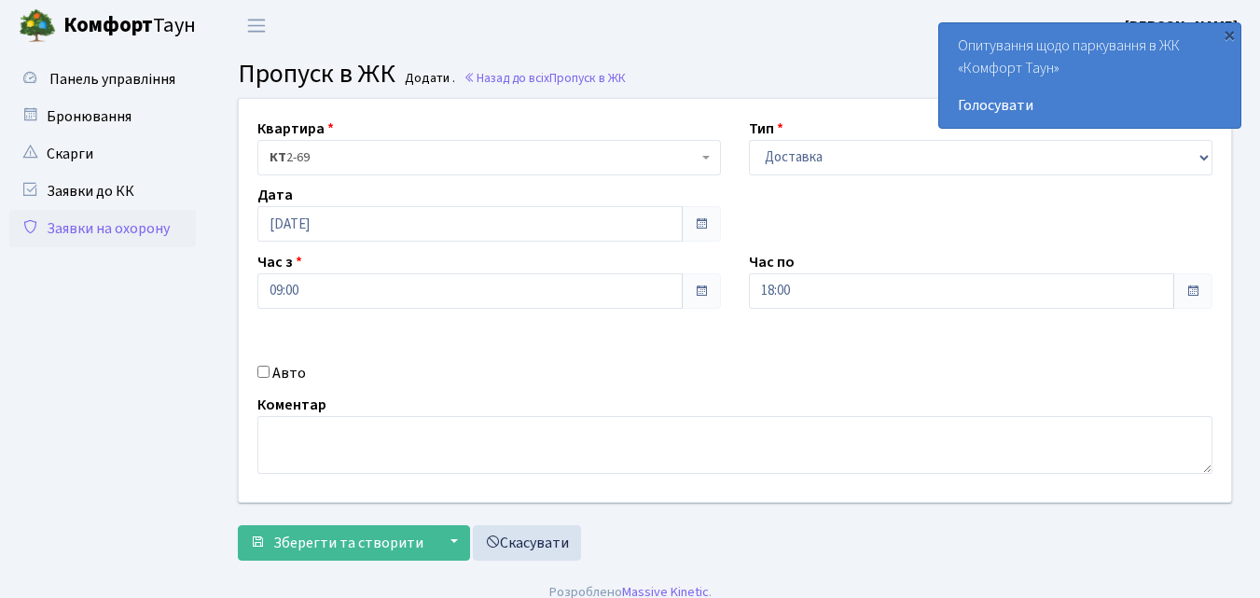
click at [263, 373] on input "Авто" at bounding box center [263, 371] width 12 height 12
checkbox input "true"
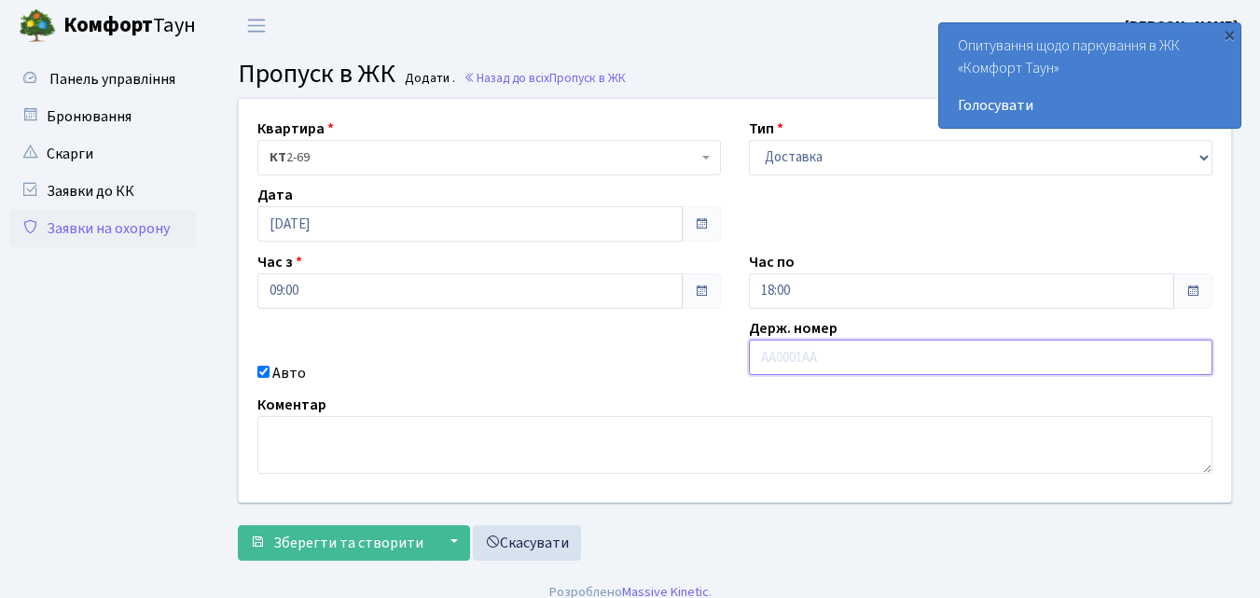
click at [788, 354] on input "text" at bounding box center [980, 356] width 463 height 35
type input "КА9159НК"
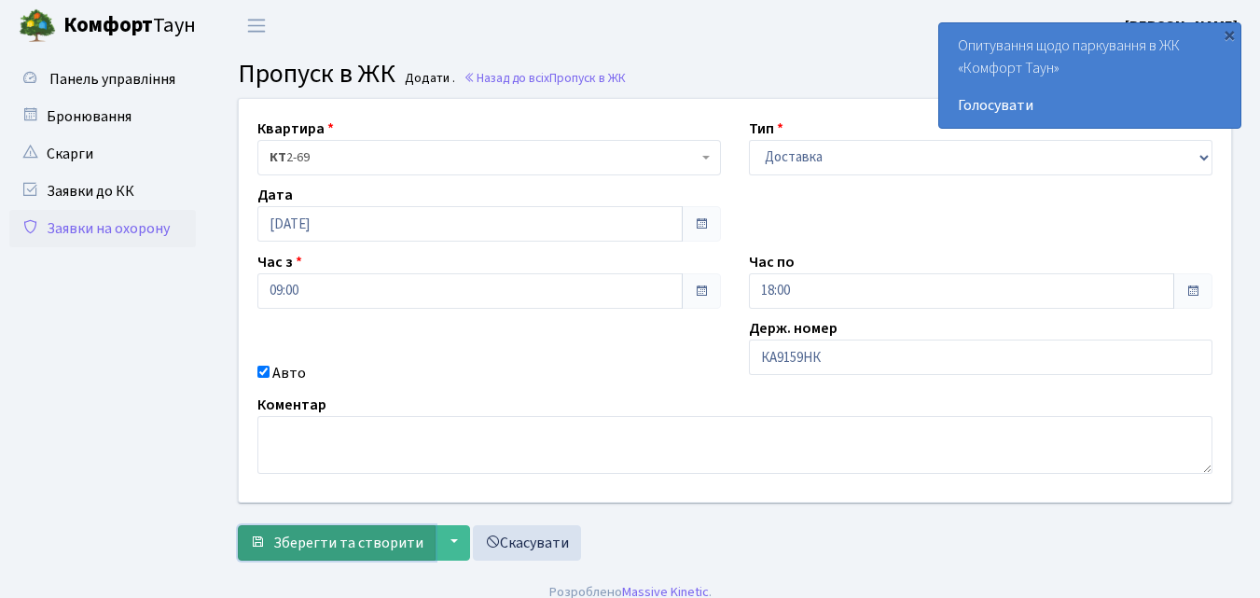
click at [351, 540] on span "Зберегти та створити" at bounding box center [348, 542] width 150 height 21
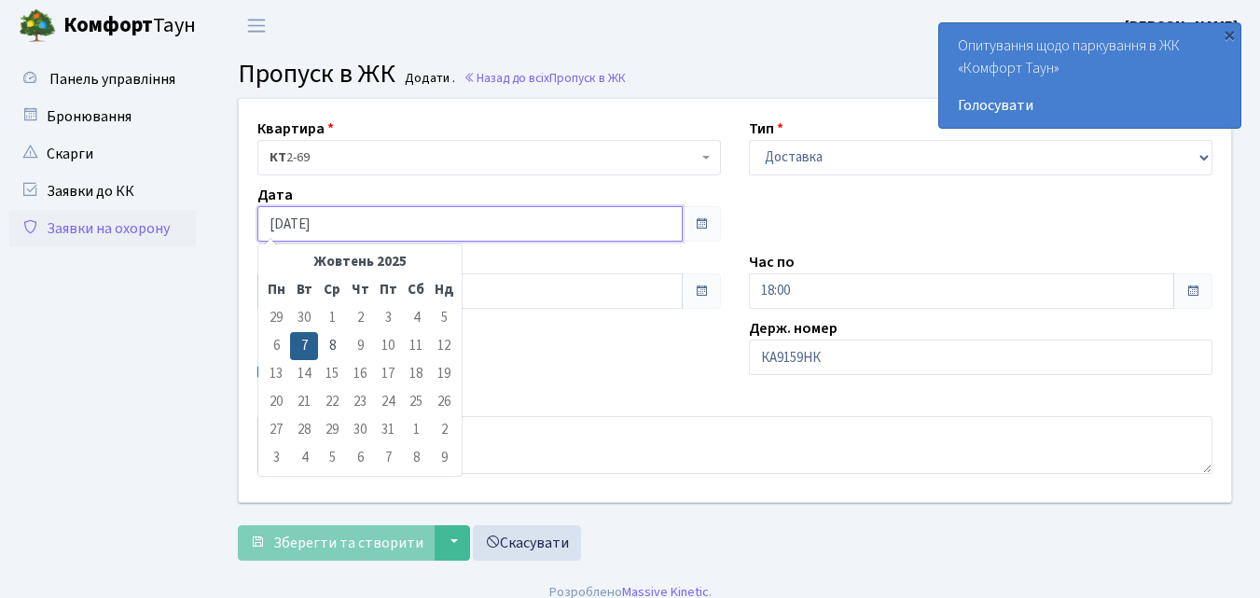
click at [656, 222] on input "[DATE]" at bounding box center [469, 223] width 425 height 35
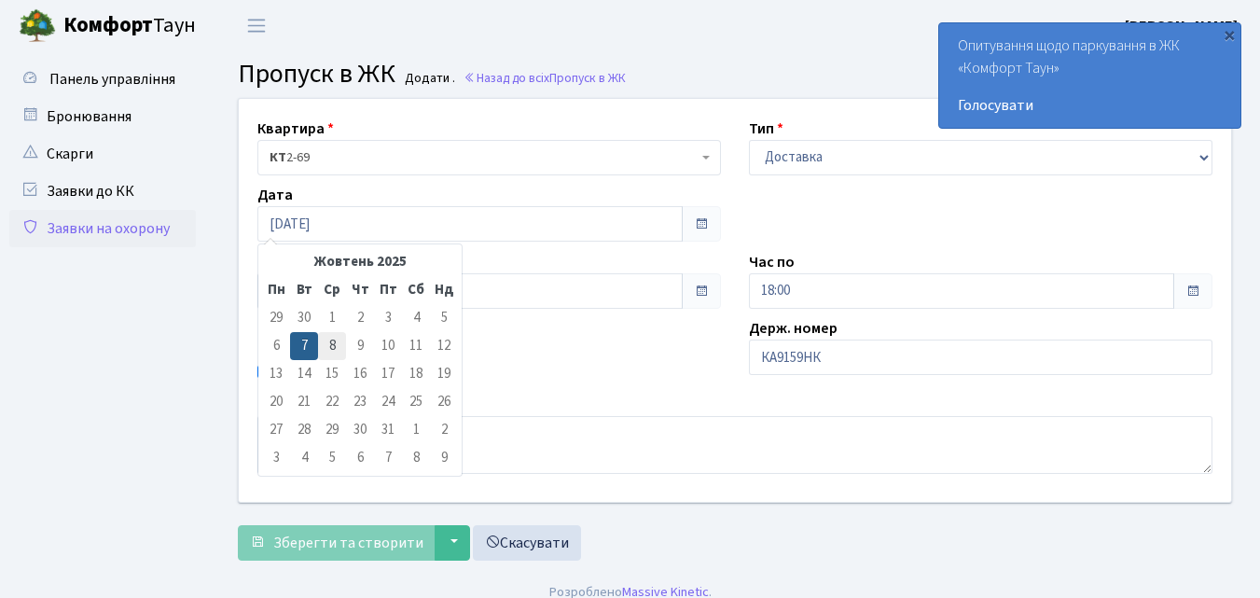
click at [335, 342] on td "8" at bounding box center [332, 346] width 28 height 28
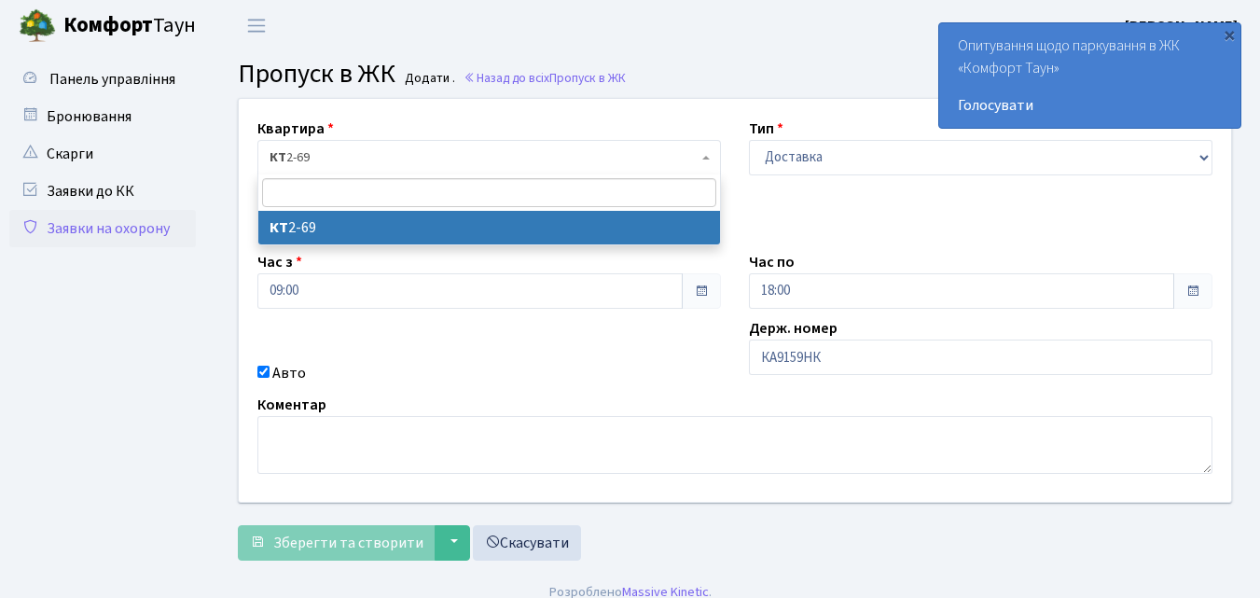
click at [712, 158] on span "КТ 2-69" at bounding box center [488, 157] width 463 height 35
click at [803, 185] on div "Квартира <b>КТ</b>&nbsp;&nbsp;&nbsp;&nbsp;2-69 КТ 2-69 Тип - Доставка Таксі Гос…" at bounding box center [735, 300] width 1020 height 403
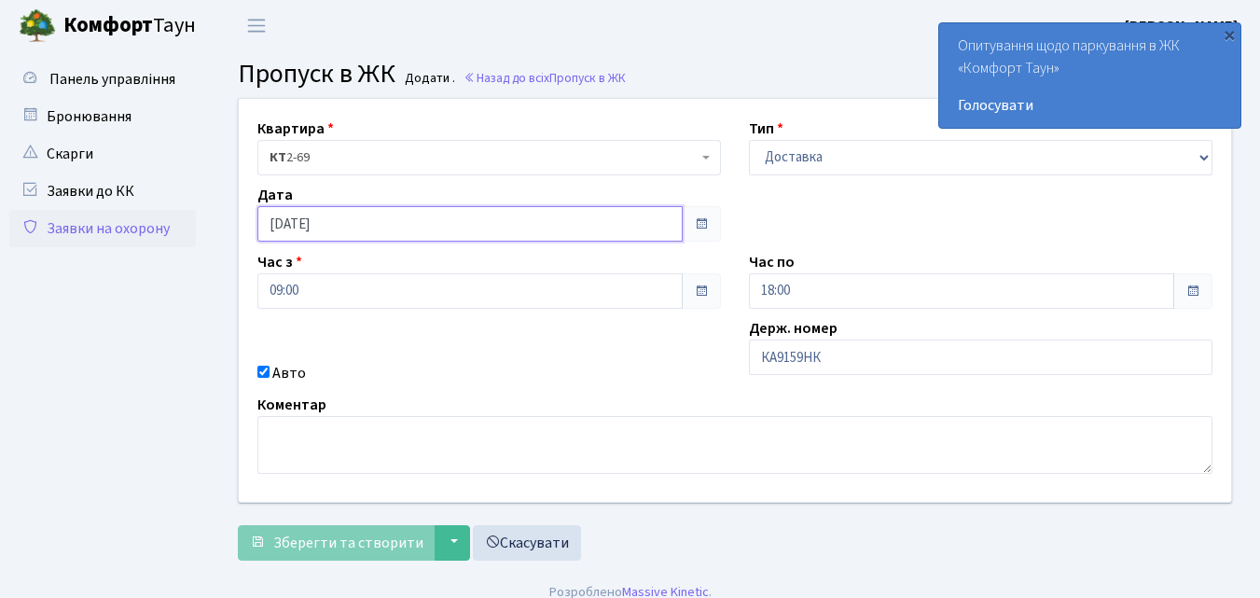
click at [377, 215] on input "[DATE]" at bounding box center [469, 223] width 425 height 35
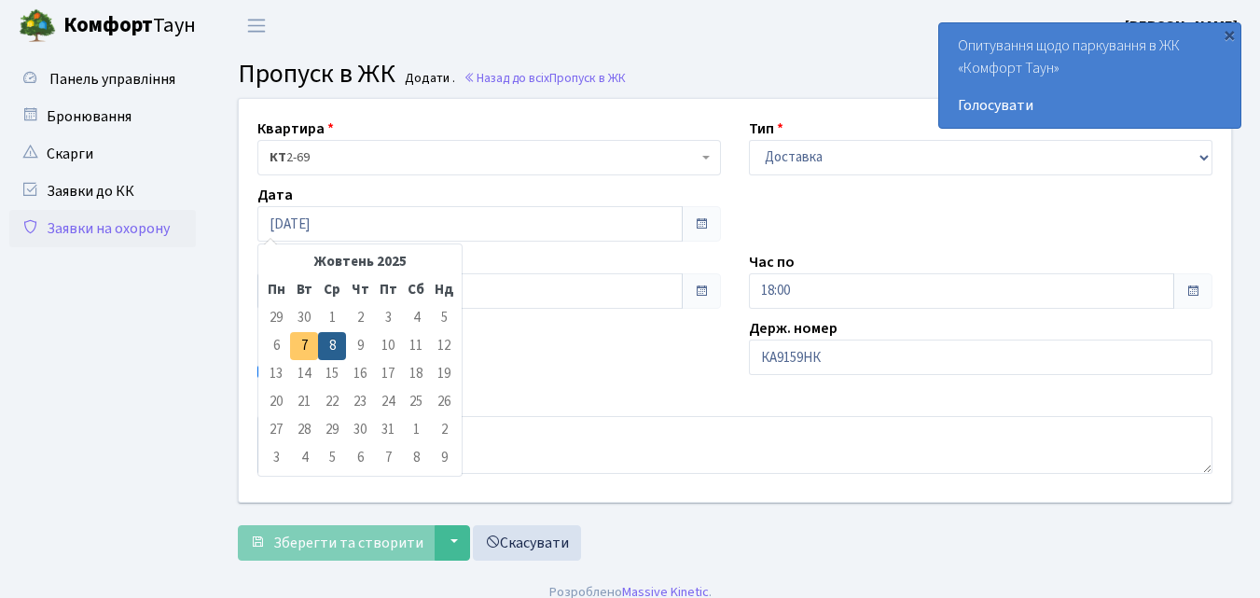
click at [304, 344] on td "7" at bounding box center [304, 346] width 28 height 28
type input "07.10.2025"
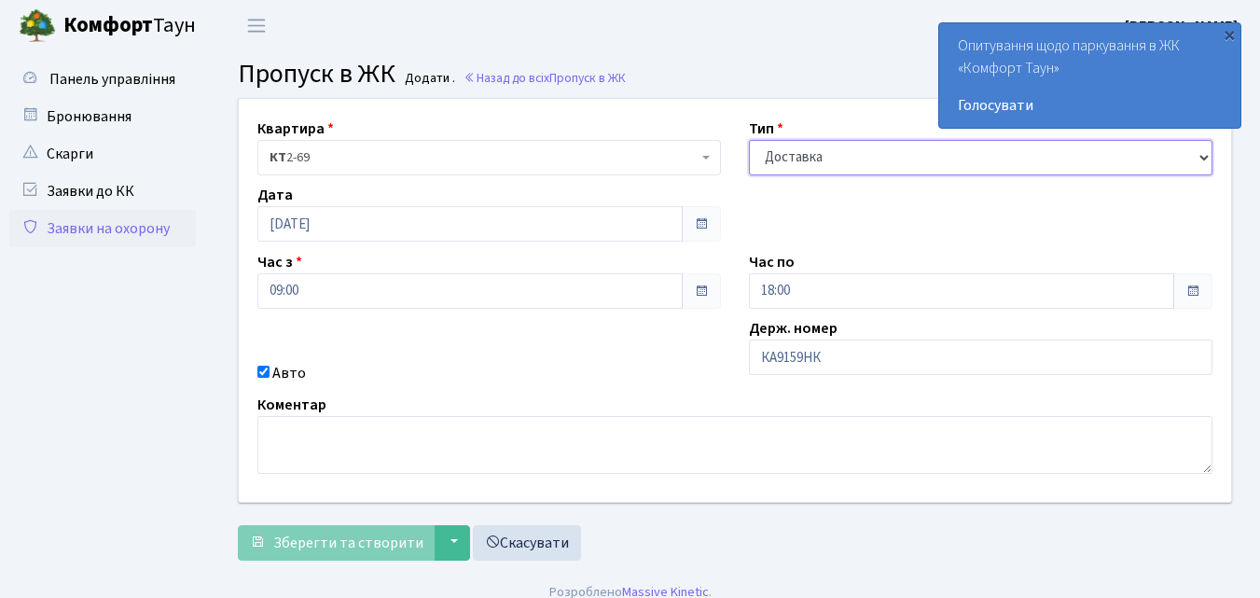
click at [776, 164] on select "- Доставка Таксі Гості Сервіс" at bounding box center [980, 157] width 463 height 35
click at [749, 140] on select "- Доставка Таксі Гості Сервіс" at bounding box center [980, 157] width 463 height 35
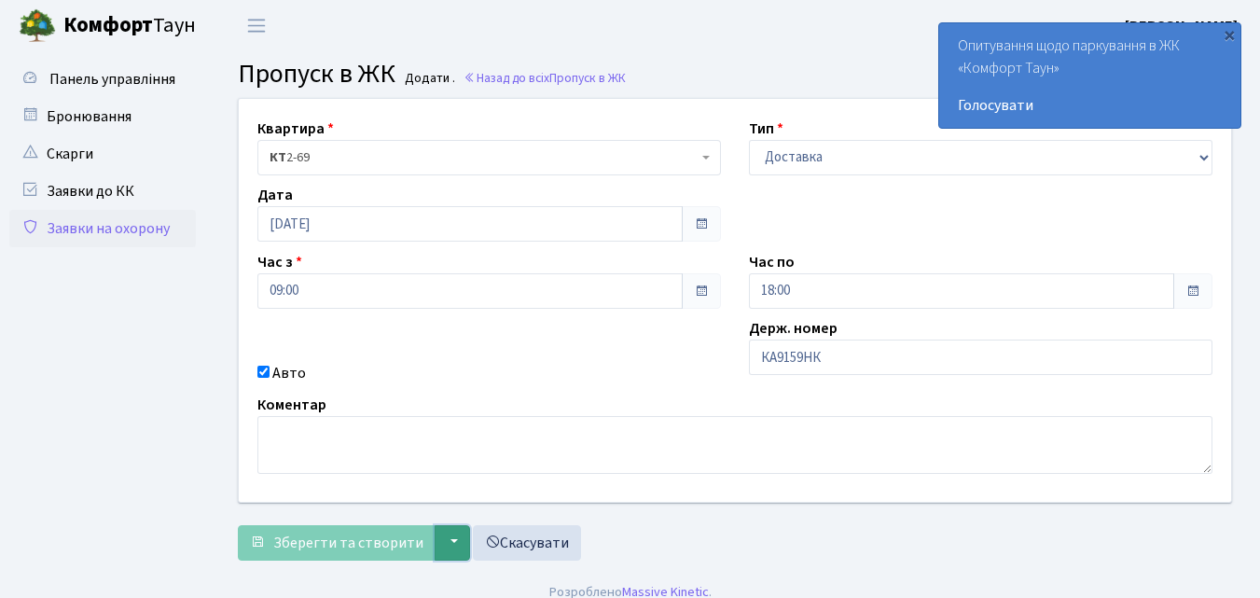
click at [446, 550] on button "▼" at bounding box center [451, 542] width 35 height 35
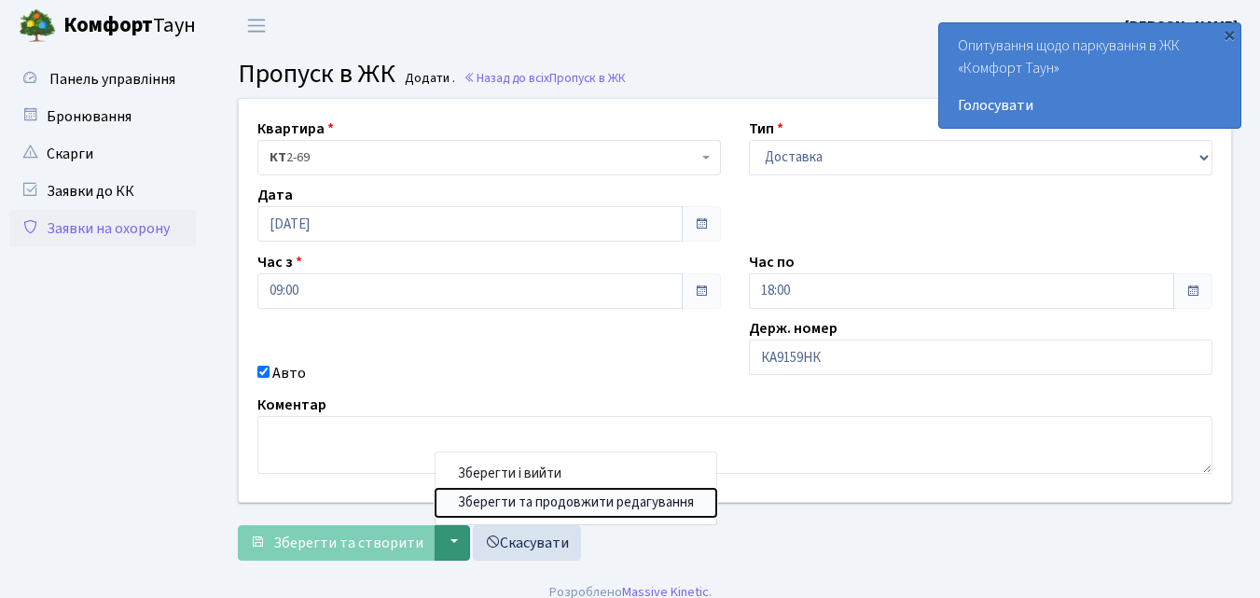
click at [498, 495] on button "Зберегти та продовжити редагування" at bounding box center [575, 502] width 281 height 29
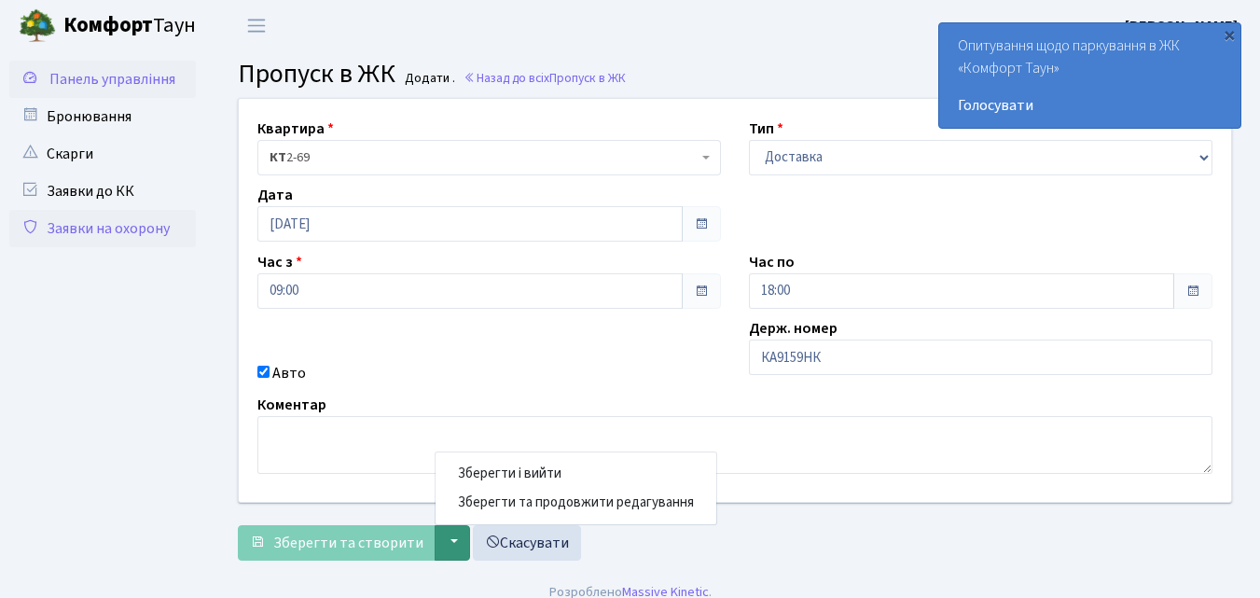
click at [107, 73] on span "Панель управління" at bounding box center [112, 79] width 126 height 21
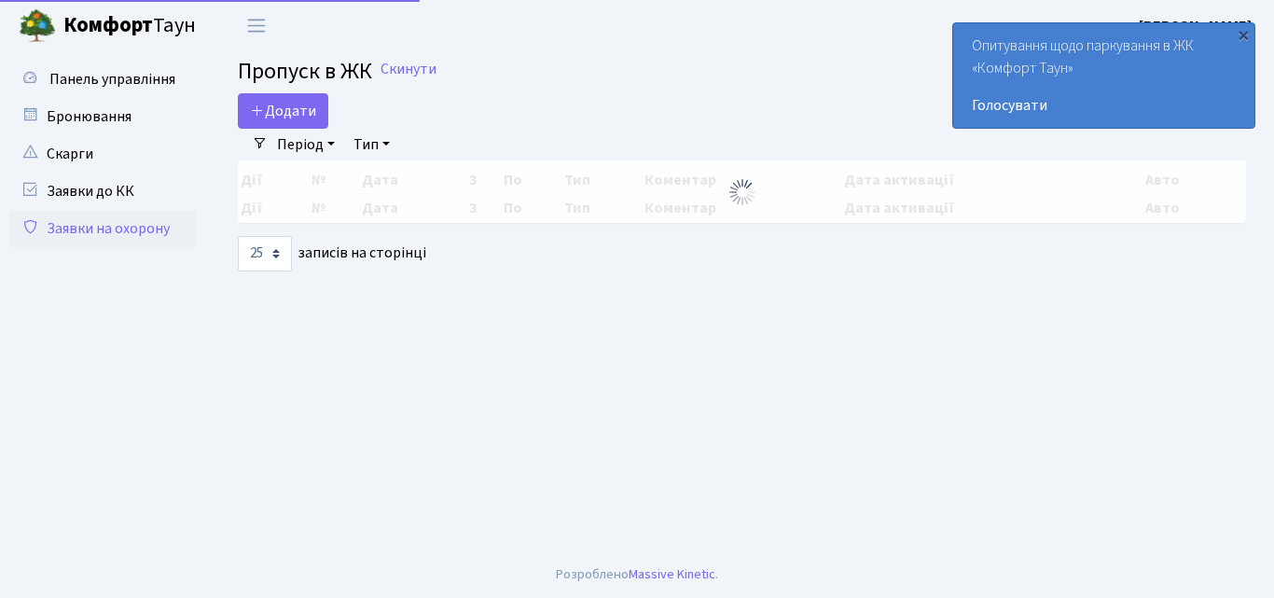
select select "25"
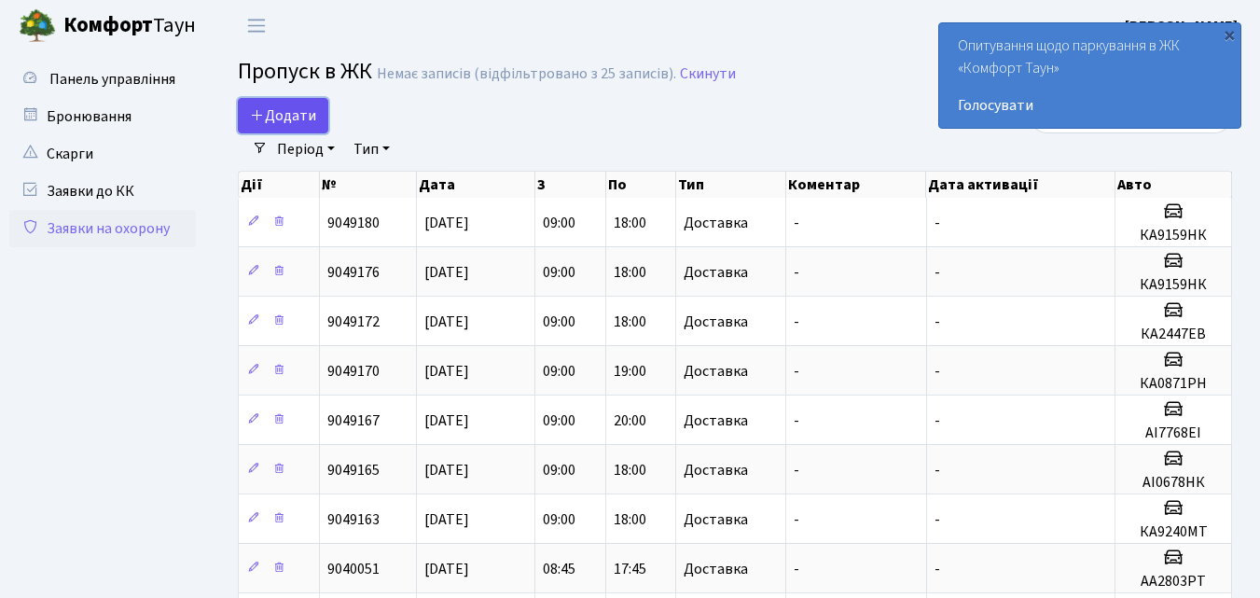
click at [270, 115] on span "Додати" at bounding box center [283, 115] width 66 height 21
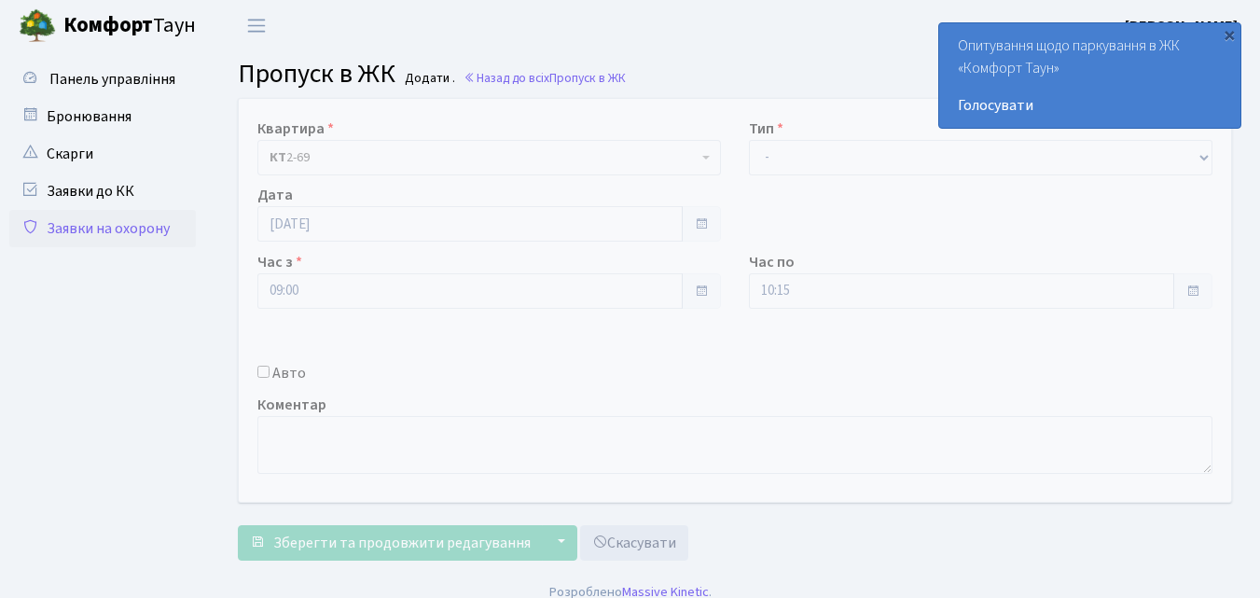
click at [775, 124] on label "Тип" at bounding box center [766, 128] width 34 height 22
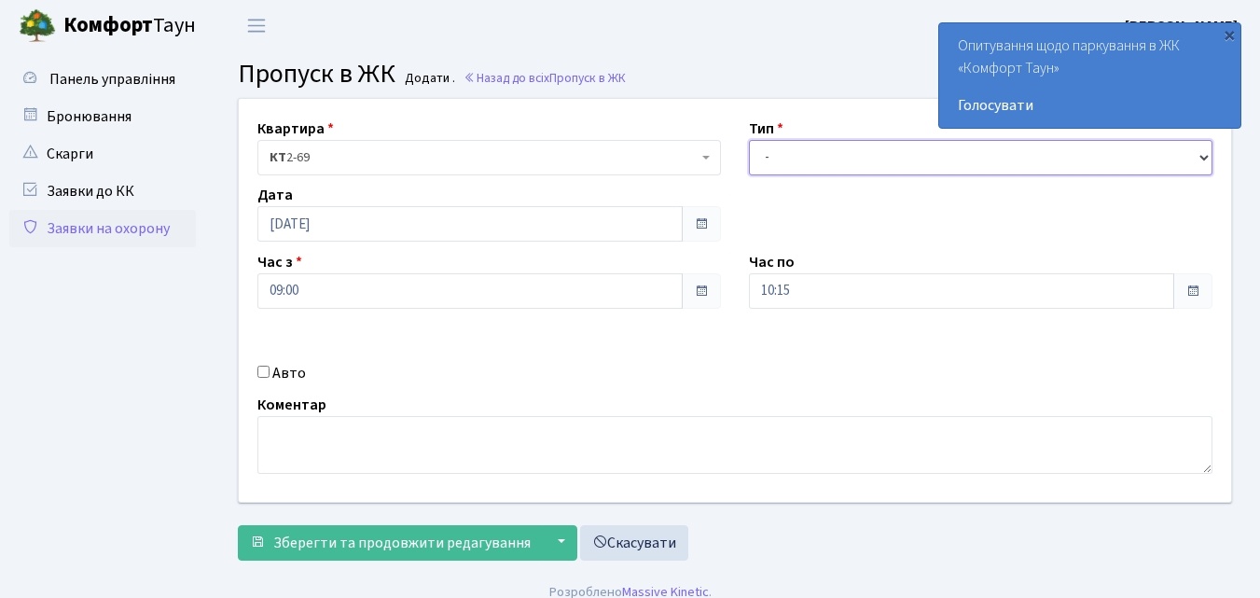
click at [764, 145] on select "- Доставка Таксі Гості Сервіс" at bounding box center [980, 157] width 463 height 35
select select "1"
click at [749, 140] on select "- Доставка Таксі Гості Сервіс" at bounding box center [980, 157] width 463 height 35
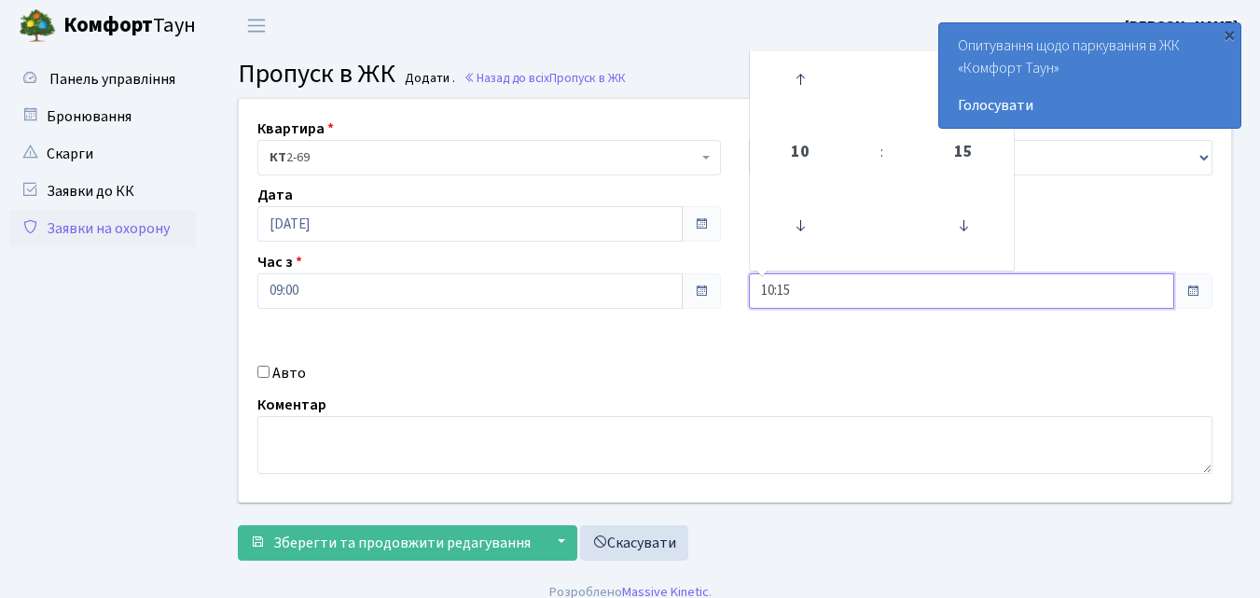
click at [817, 290] on input "10:15" at bounding box center [961, 290] width 425 height 35
click at [805, 74] on icon at bounding box center [800, 79] width 50 height 50
click at [803, 65] on icon at bounding box center [800, 79] width 50 height 50
click at [803, 64] on icon at bounding box center [800, 79] width 50 height 50
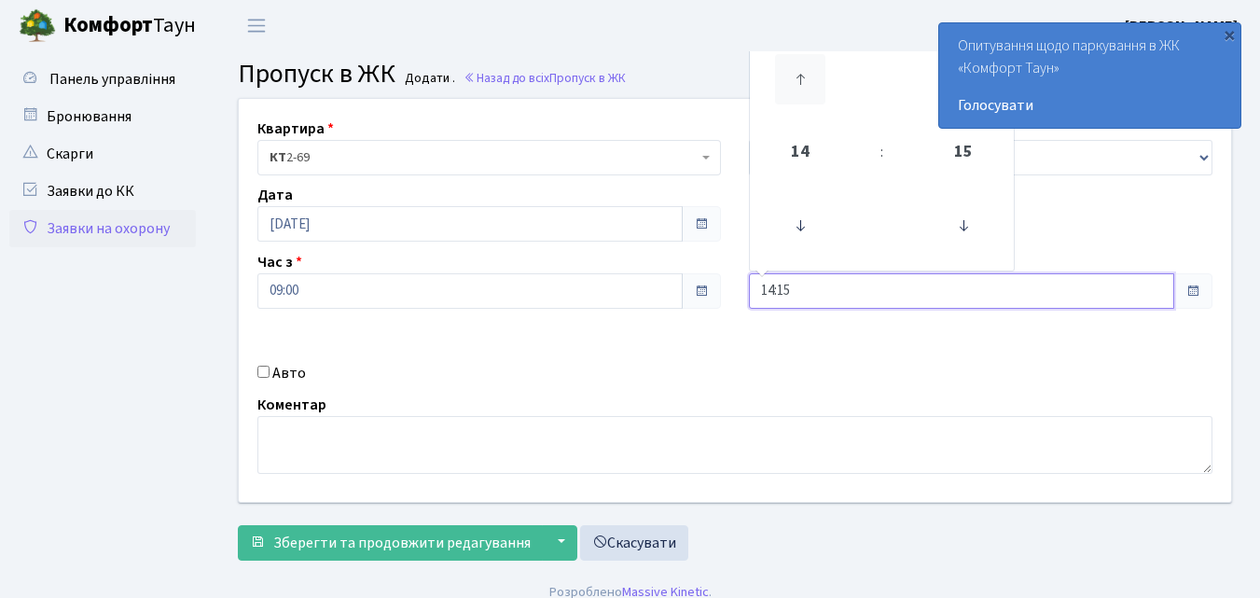
click at [803, 64] on icon at bounding box center [800, 79] width 50 height 50
click at [802, 64] on icon at bounding box center [800, 79] width 50 height 50
click at [802, 63] on icon at bounding box center [800, 79] width 50 height 50
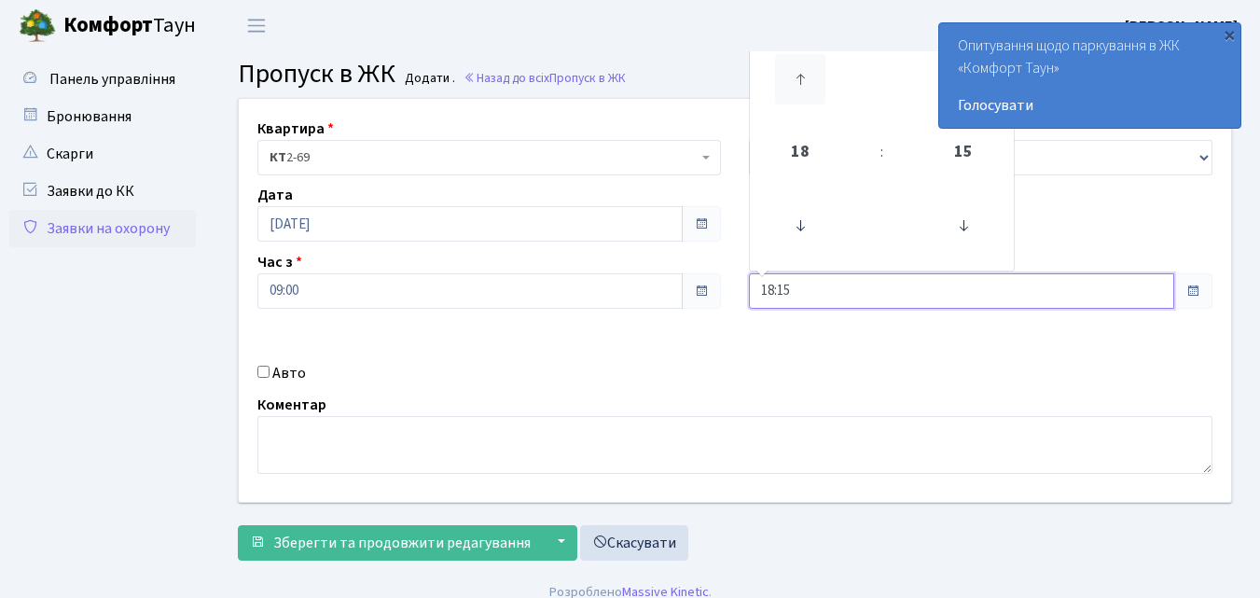
type input "19:15"
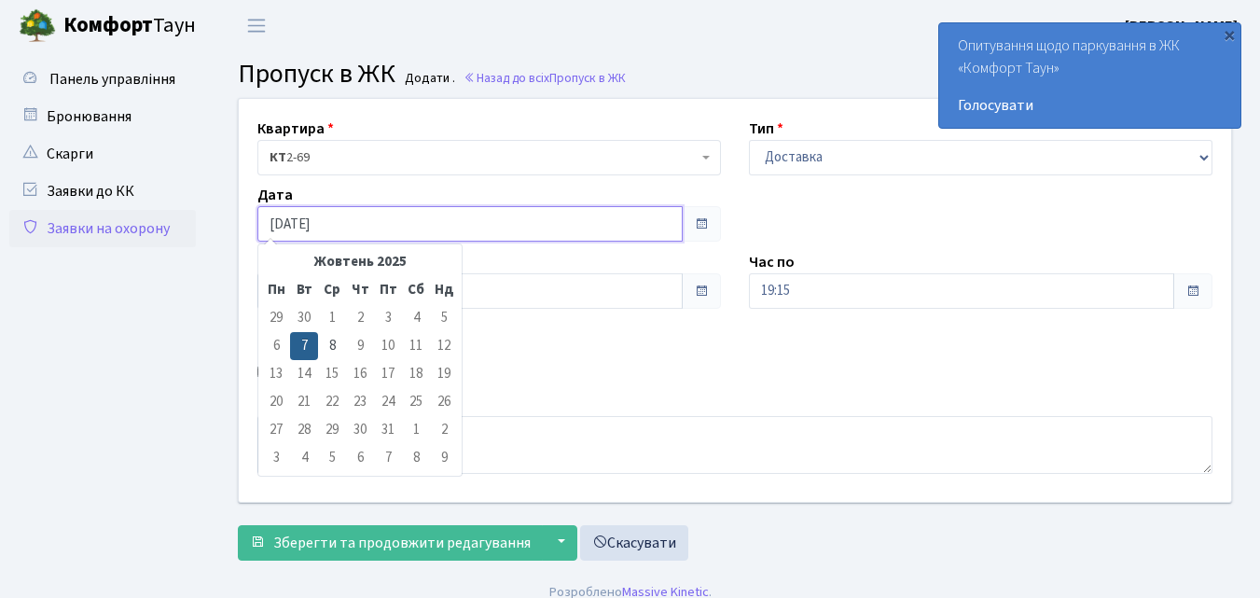
click at [315, 211] on input "07.10.2025" at bounding box center [469, 223] width 425 height 35
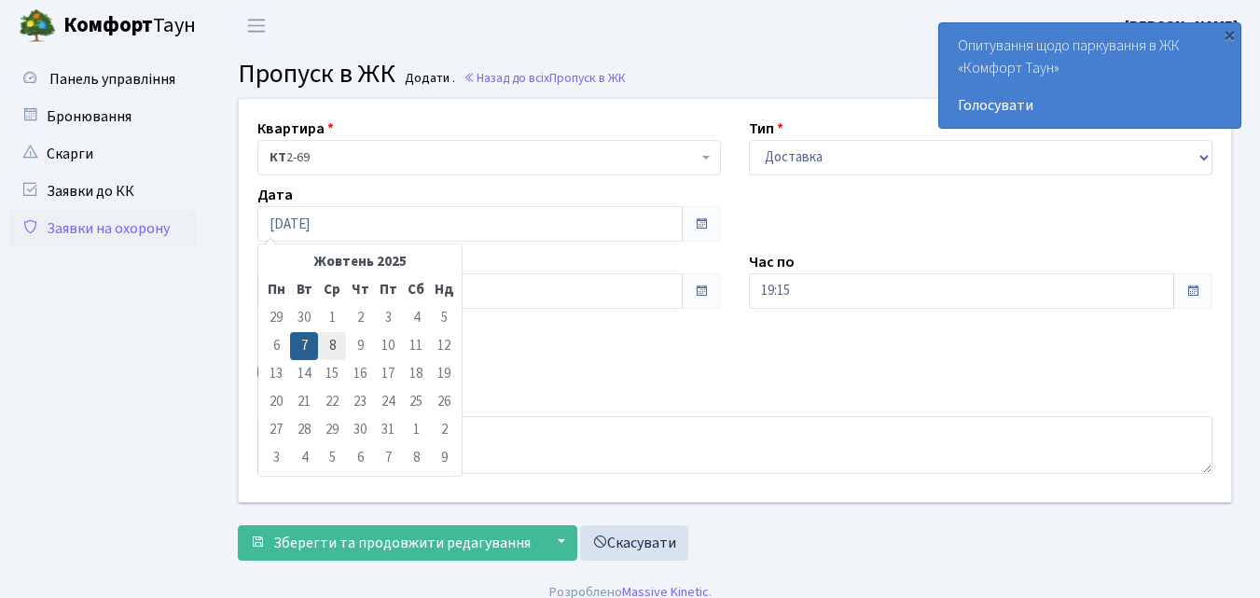
click at [328, 338] on td "8" at bounding box center [332, 346] width 28 height 28
type input "[DATE]"
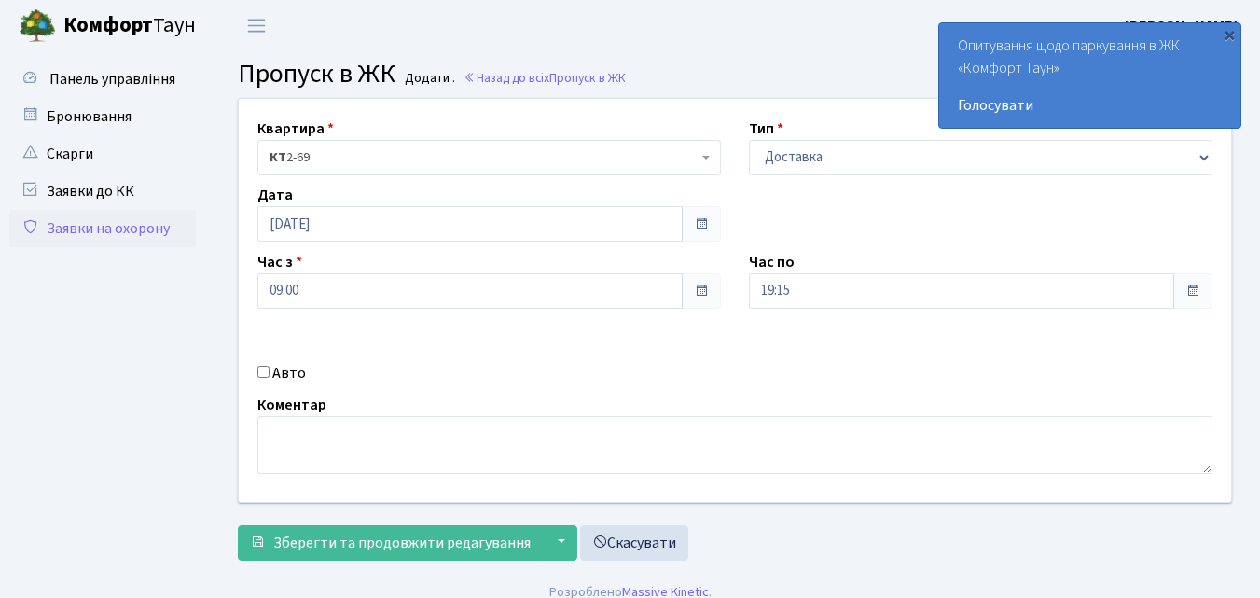
click at [258, 372] on input "Авто" at bounding box center [263, 371] width 12 height 12
checkbox input "true"
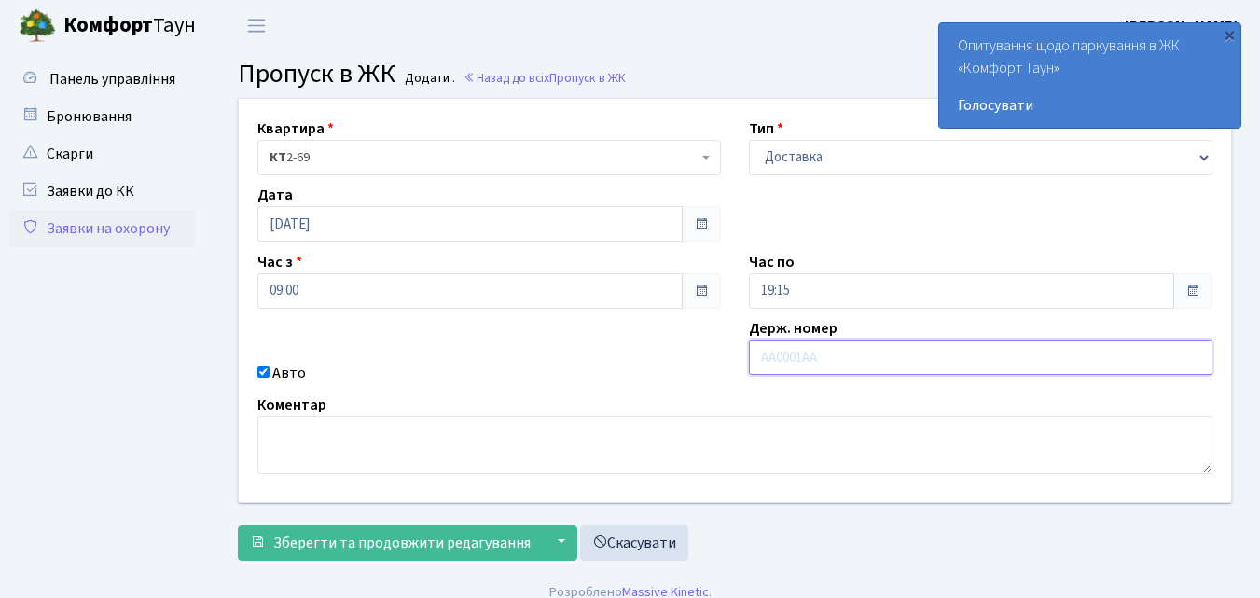
click at [794, 353] on input "text" at bounding box center [980, 356] width 463 height 35
type input "АІ7593СК"
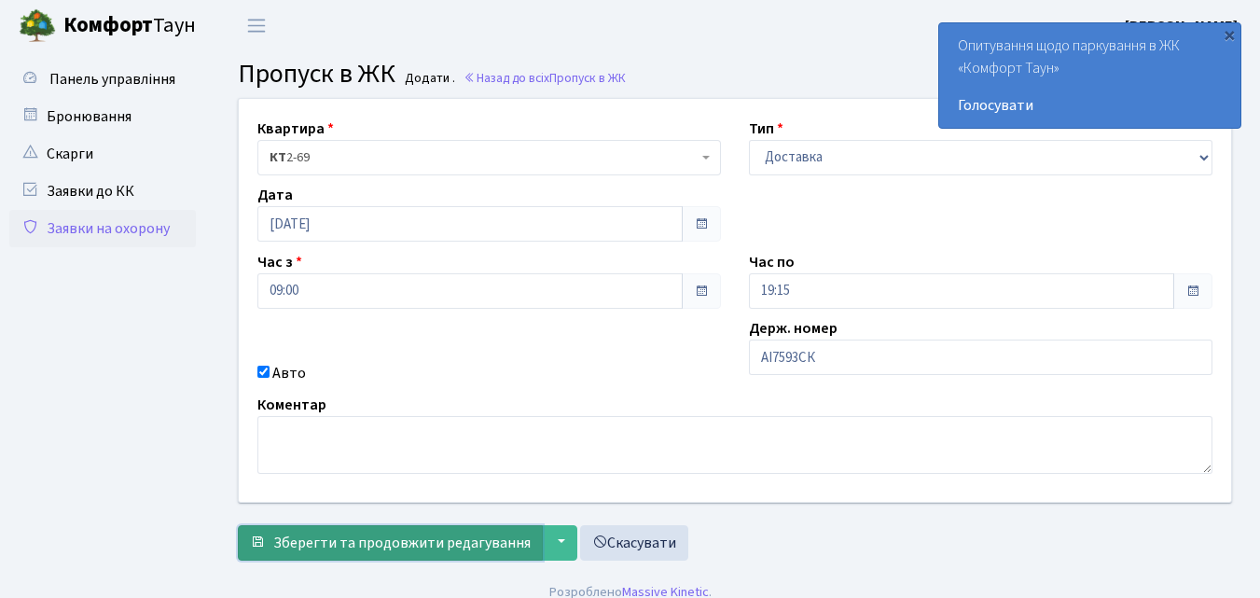
click at [412, 536] on span "Зберегти та продовжити редагування" at bounding box center [401, 542] width 257 height 21
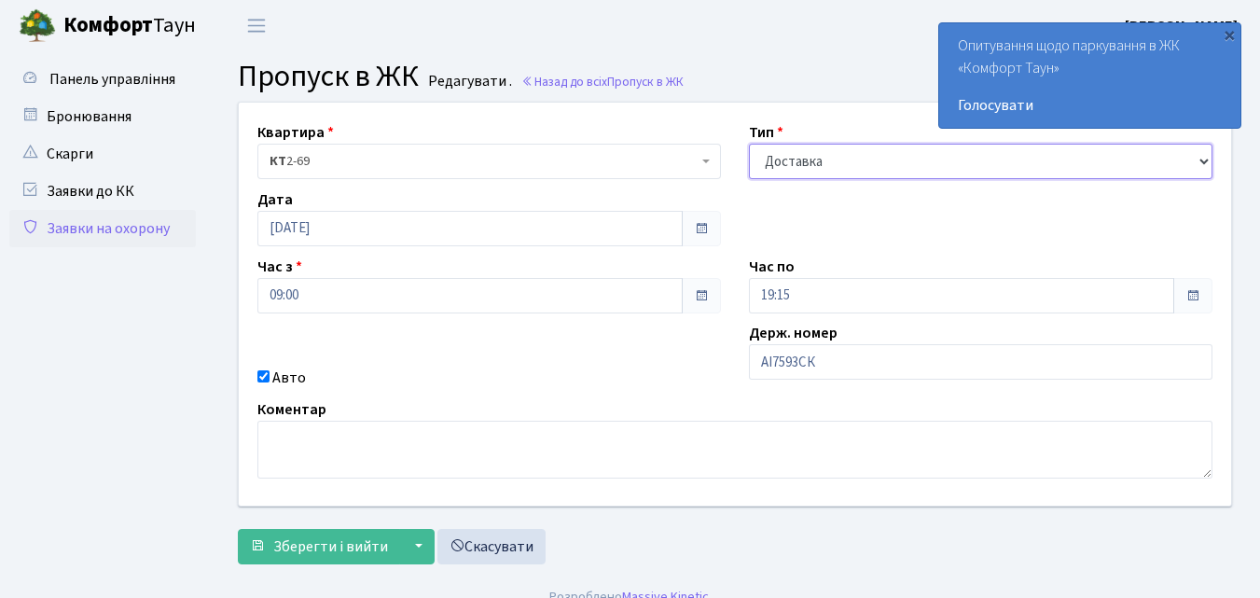
drag, startPoint x: 835, startPoint y: 159, endPoint x: 824, endPoint y: 175, distance: 19.4
click at [835, 159] on select "- Доставка Таксі Гості Сервіс" at bounding box center [980, 161] width 463 height 35
click at [749, 144] on select "- Доставка Таксі Гості Сервіс" at bounding box center [980, 161] width 463 height 35
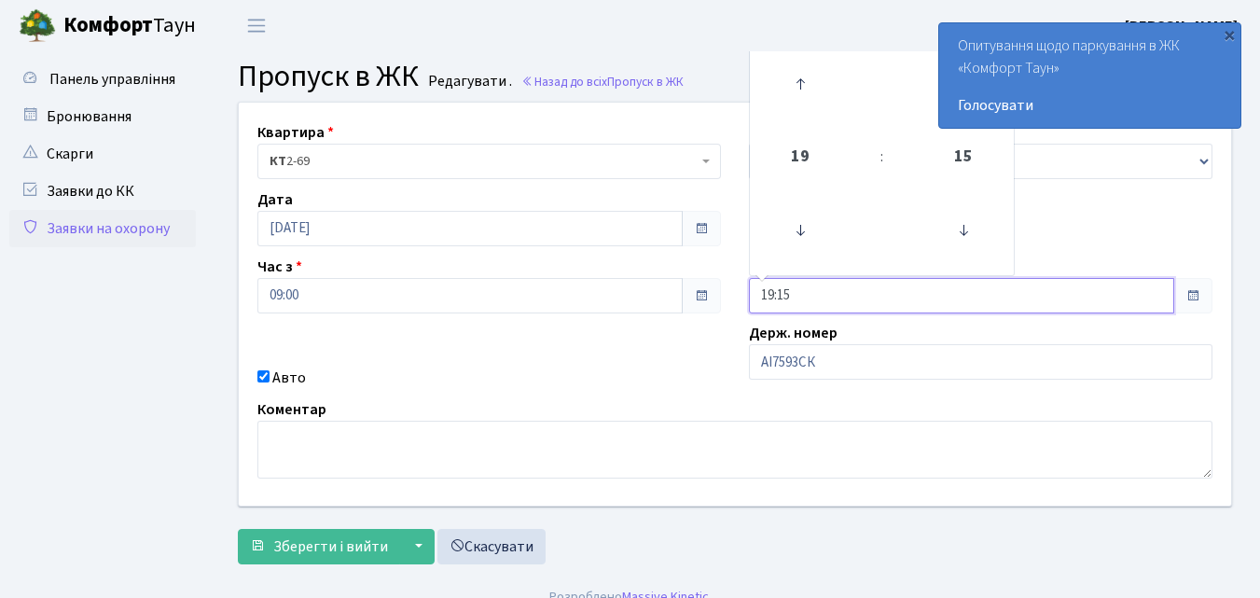
click at [854, 302] on input "19:15" at bounding box center [961, 295] width 425 height 35
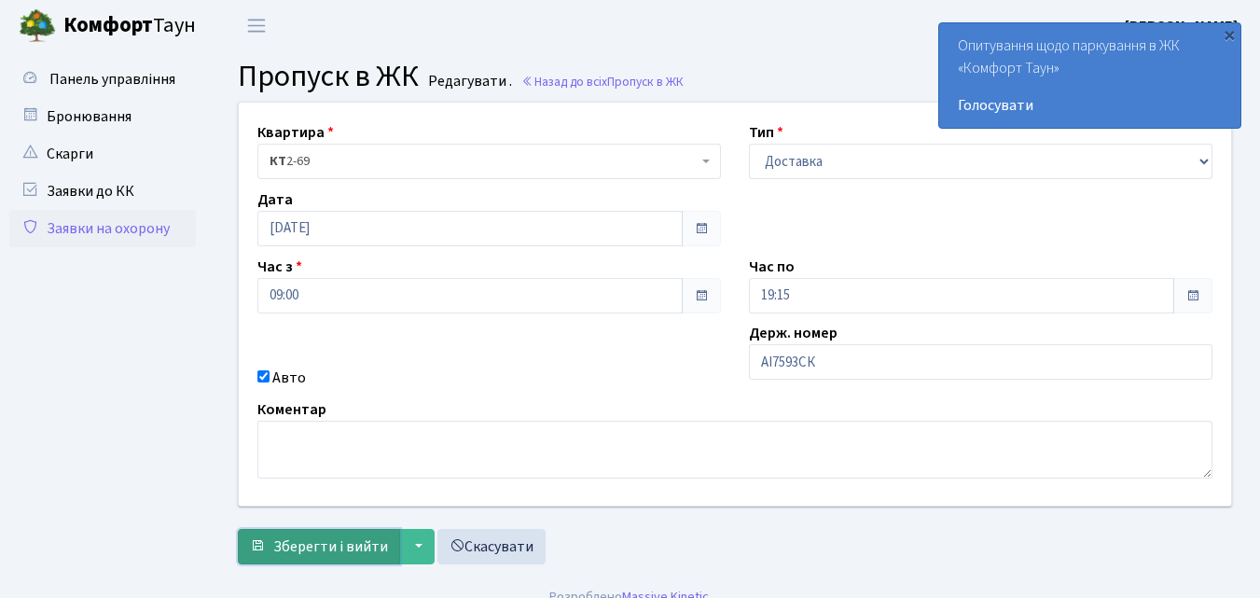
click at [330, 542] on span "Зберегти і вийти" at bounding box center [330, 546] width 115 height 21
click at [314, 545] on span "Зберегти і вийти" at bounding box center [330, 546] width 115 height 21
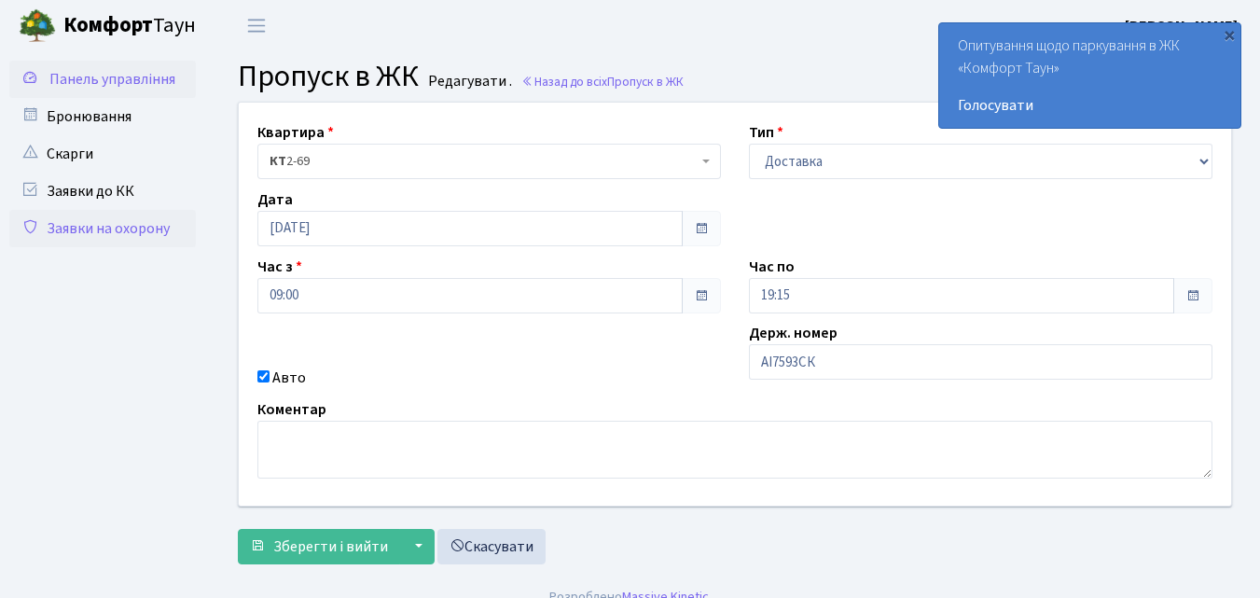
click at [144, 76] on span "Панель управління" at bounding box center [112, 79] width 126 height 21
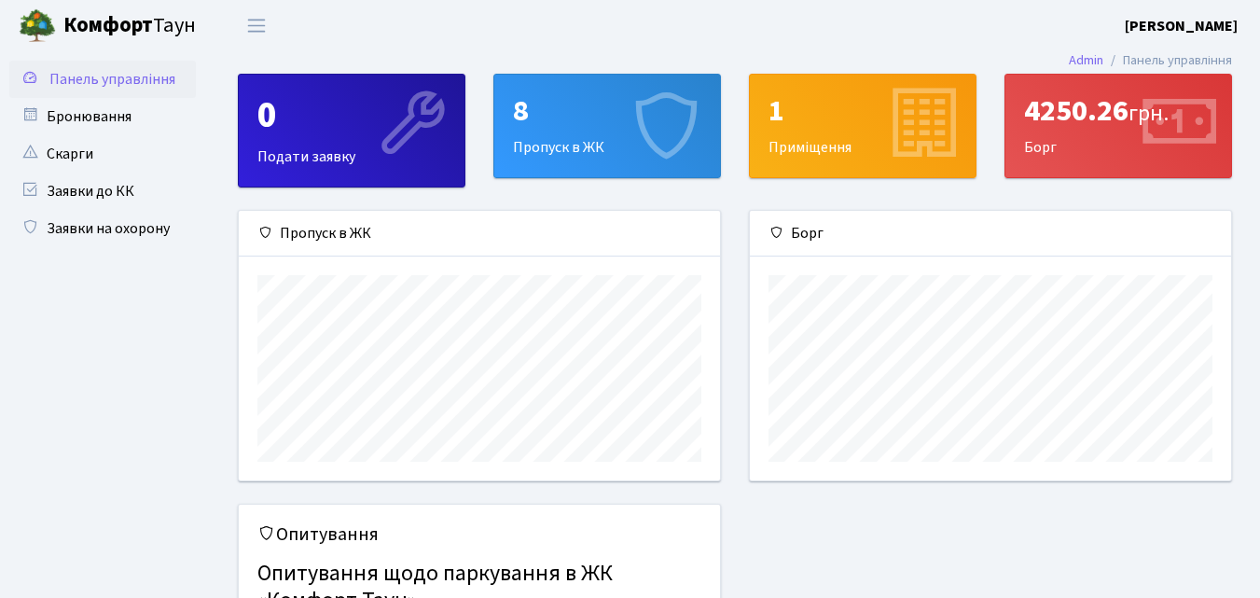
scroll to position [269, 481]
click at [585, 131] on div "8 Пропуск в ЖК" at bounding box center [607, 126] width 226 height 103
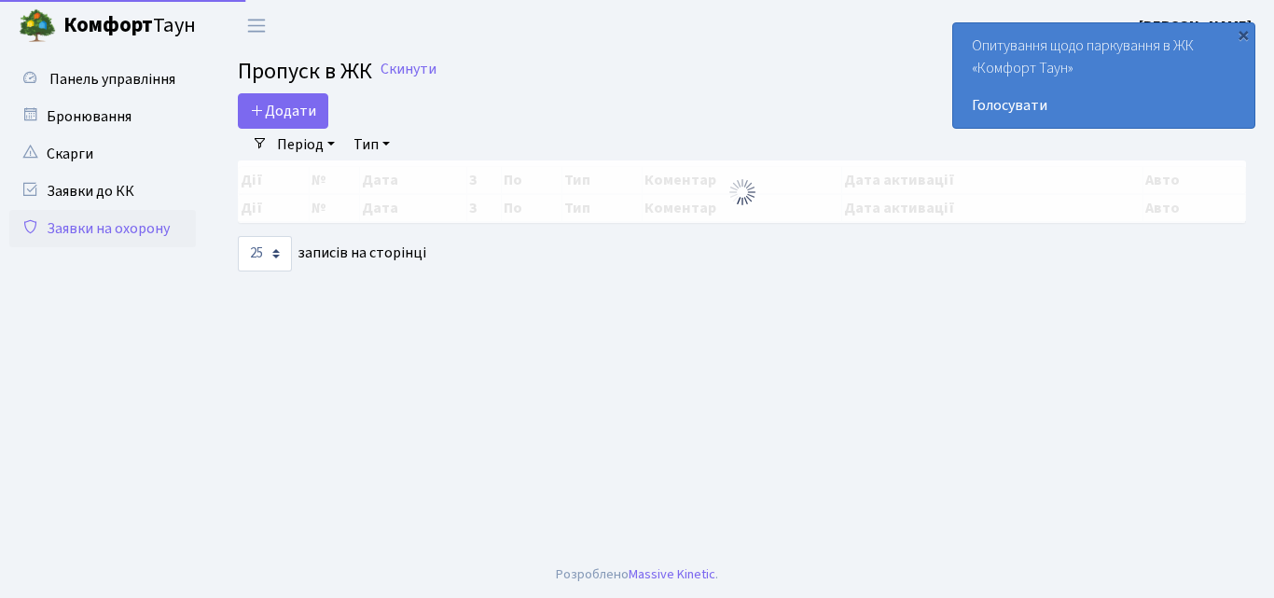
select select "25"
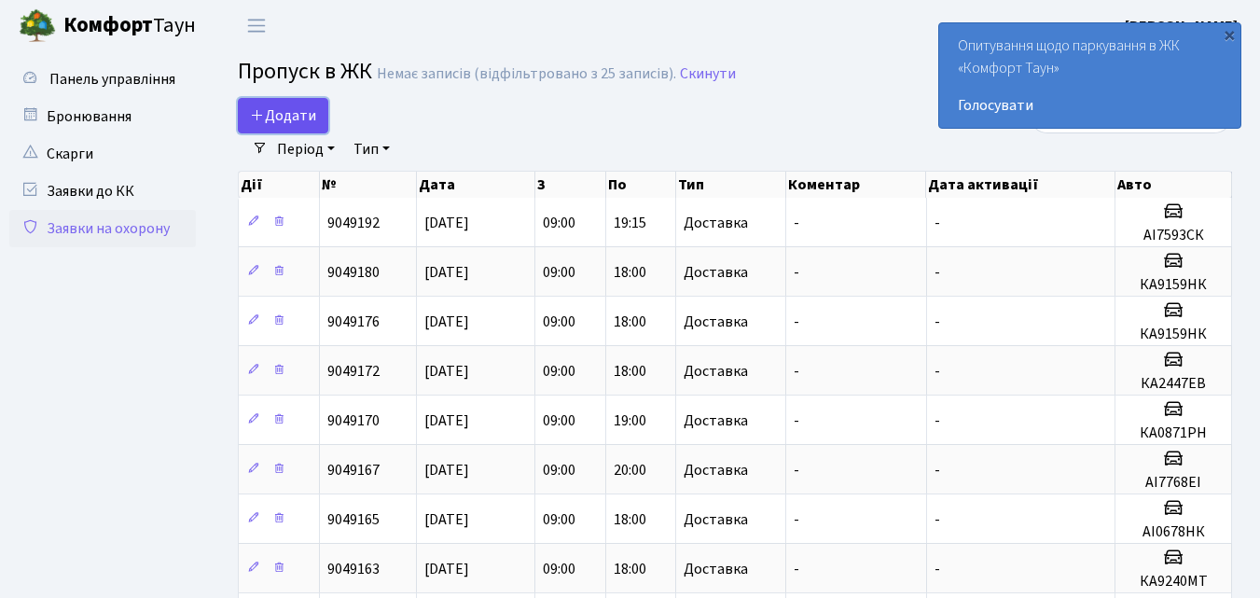
click at [282, 113] on span "Додати" at bounding box center [283, 115] width 66 height 21
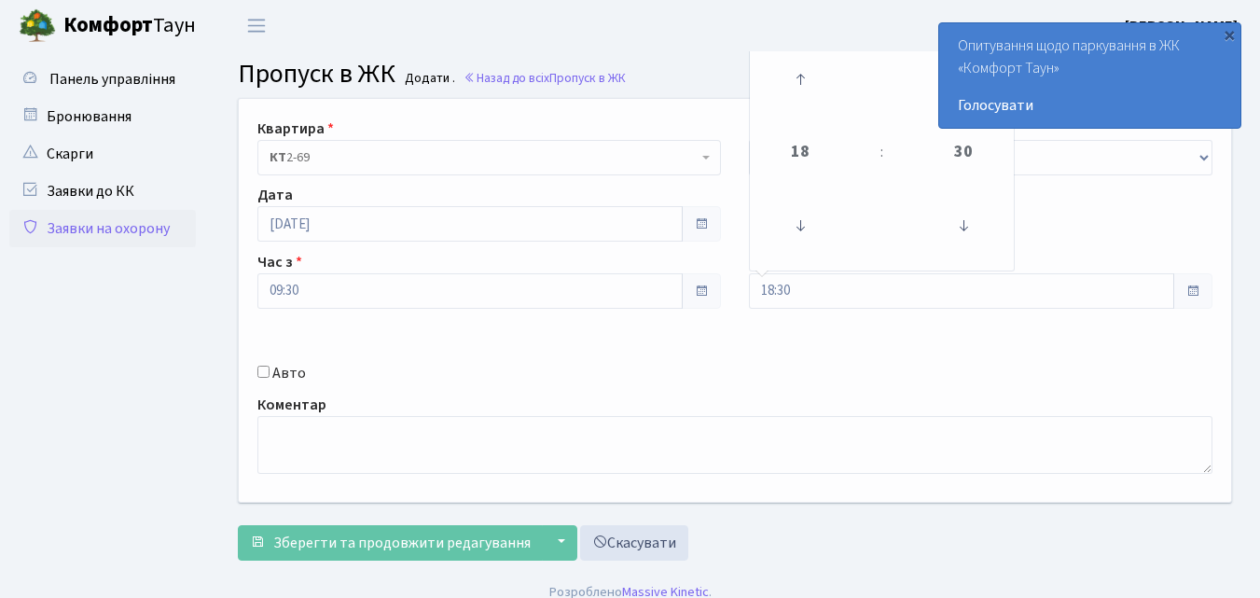
select select "1"
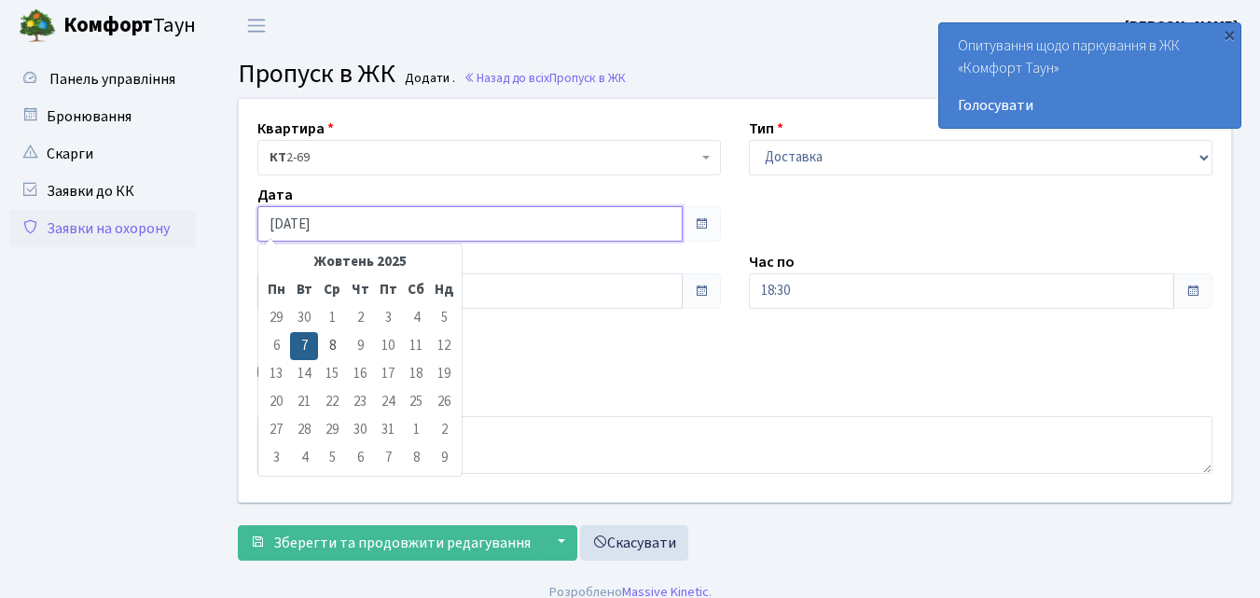
click at [650, 222] on input "07.10.2025" at bounding box center [469, 223] width 425 height 35
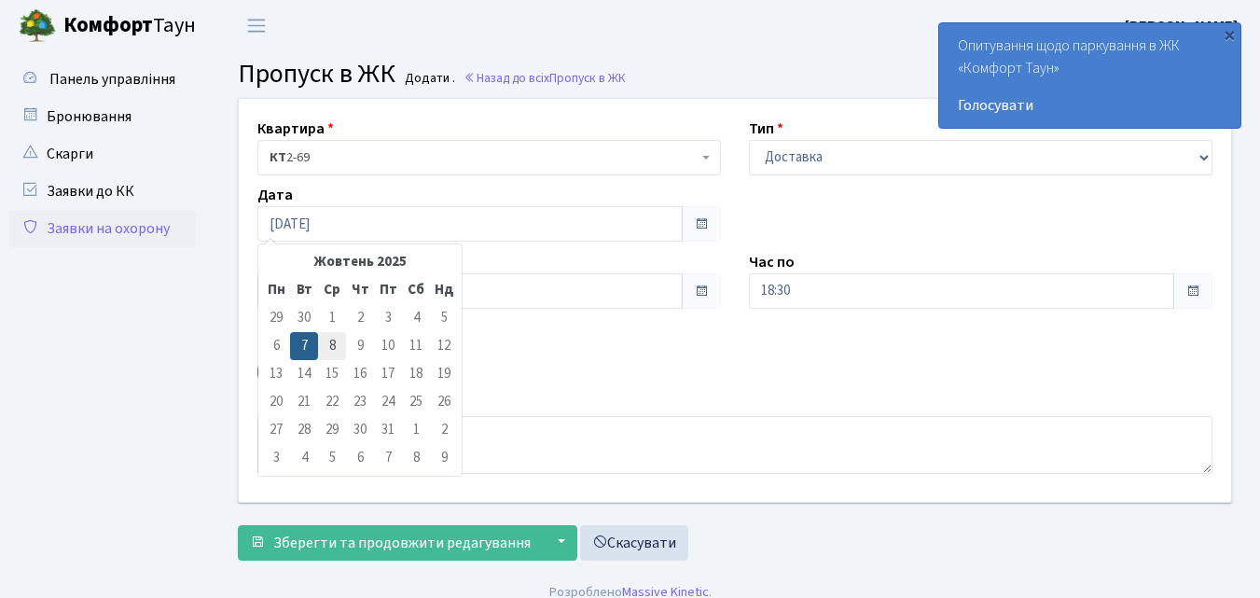
click at [332, 346] on td "8" at bounding box center [332, 346] width 28 height 28
type input "08.10.2025"
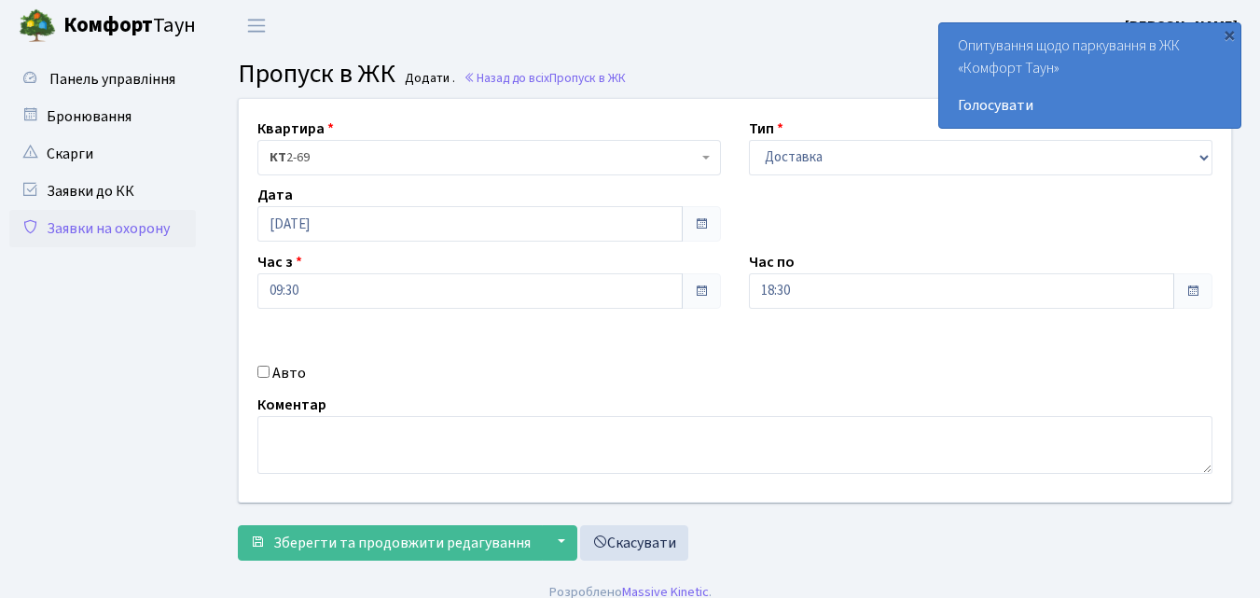
drag, startPoint x: 264, startPoint y: 369, endPoint x: 534, endPoint y: 365, distance: 270.4
click at [265, 369] on input "Авто" at bounding box center [263, 371] width 12 height 12
checkbox input "true"
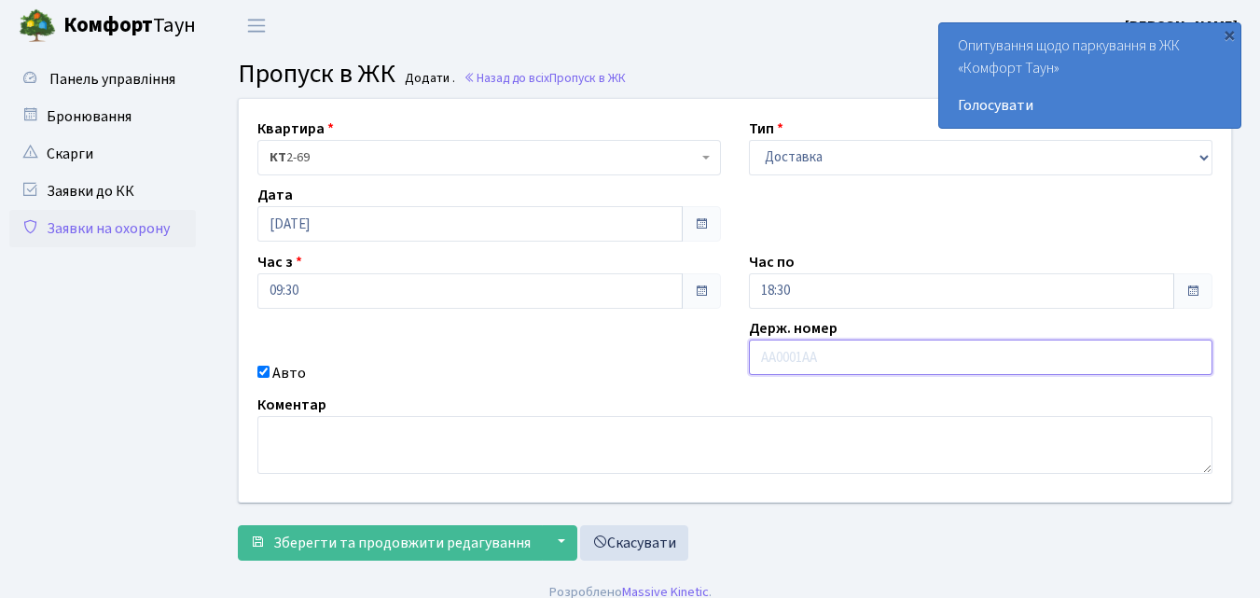
click at [796, 360] on input "text" at bounding box center [980, 356] width 463 height 35
type input "АІ7692ЕС"
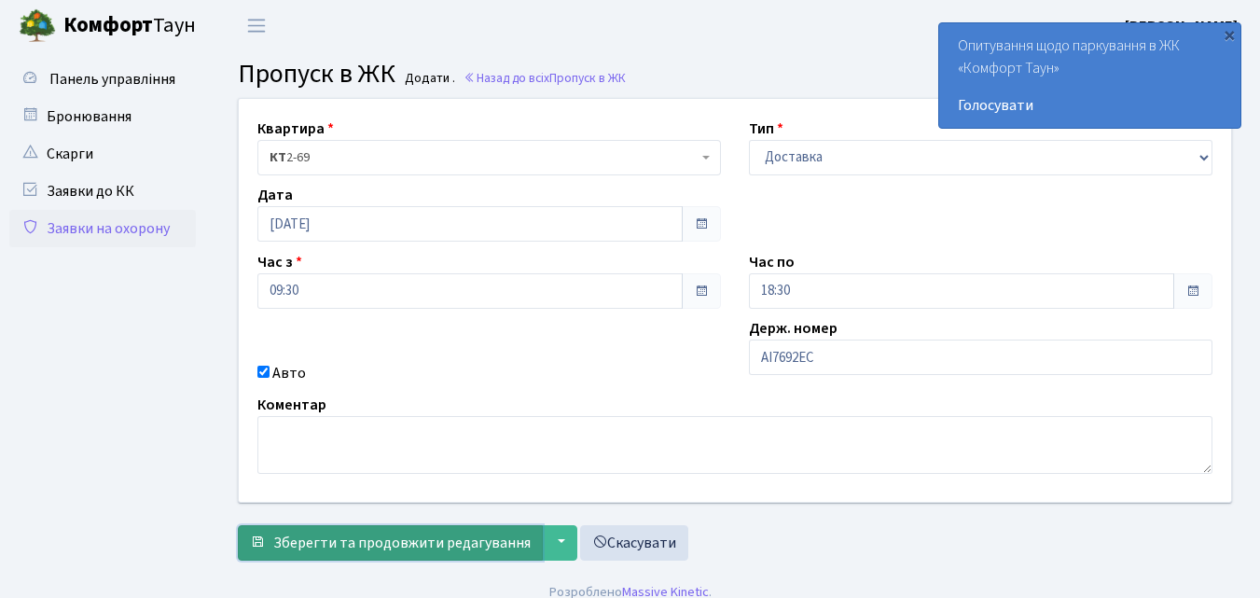
click at [393, 538] on span "Зберегти та продовжити редагування" at bounding box center [401, 542] width 257 height 21
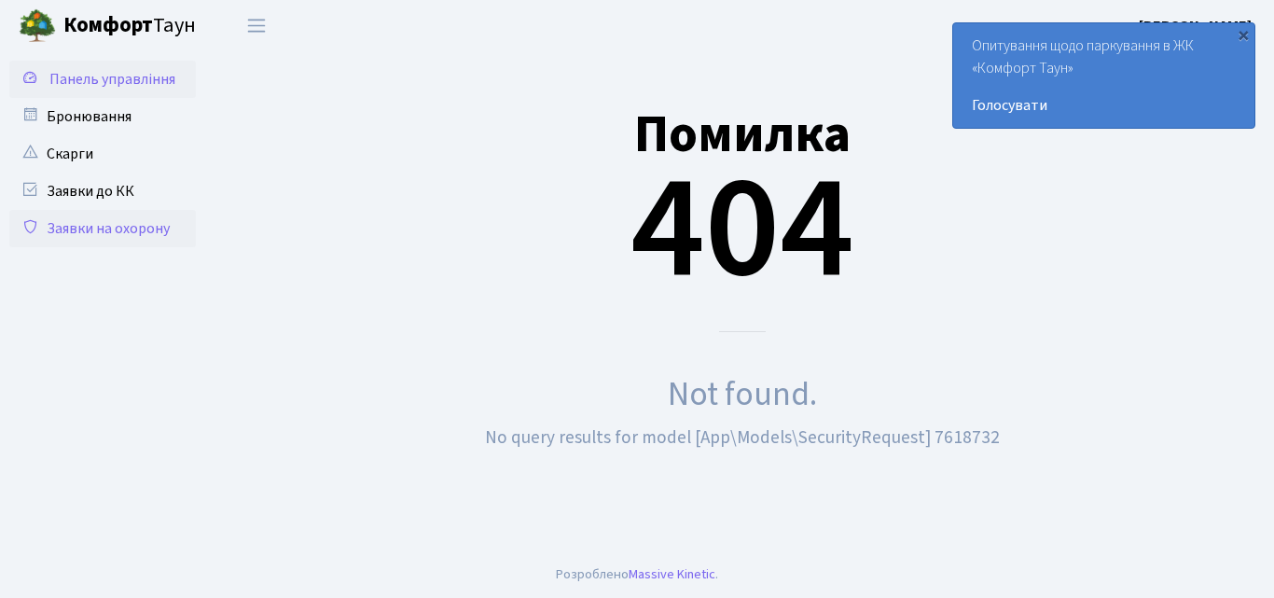
click at [132, 84] on span "Панель управління" at bounding box center [112, 79] width 126 height 21
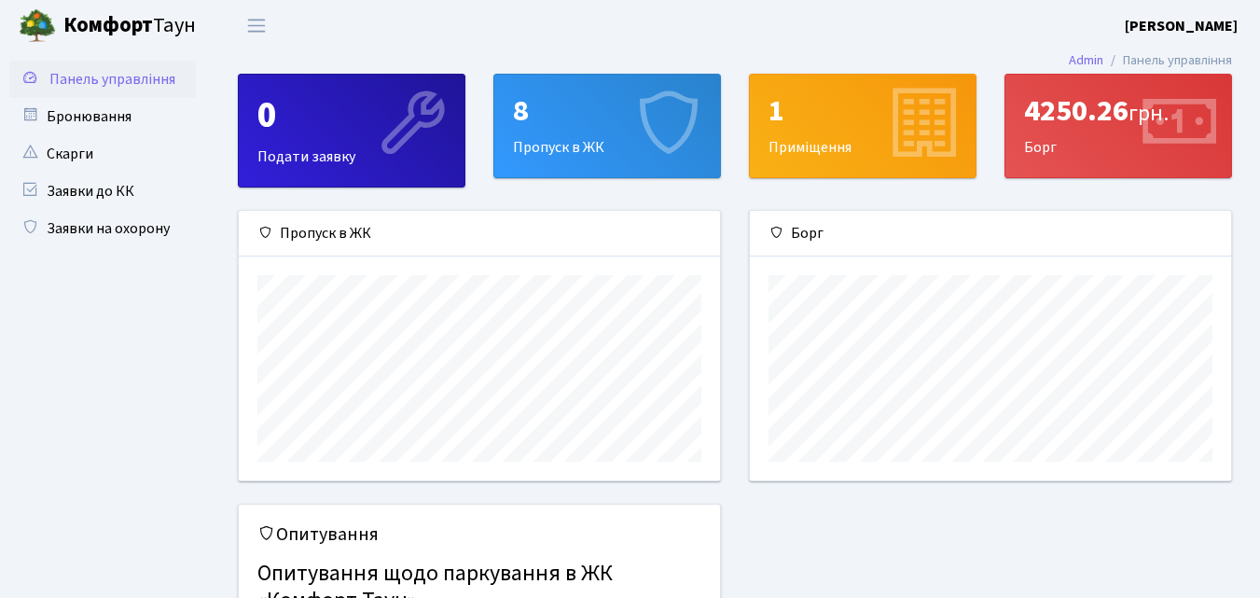
scroll to position [932041, 931829]
click at [607, 131] on div "8 Пропуск в ЖК" at bounding box center [607, 126] width 226 height 103
click at [607, 136] on div "8 Пропуск в ЖК" at bounding box center [607, 126] width 226 height 103
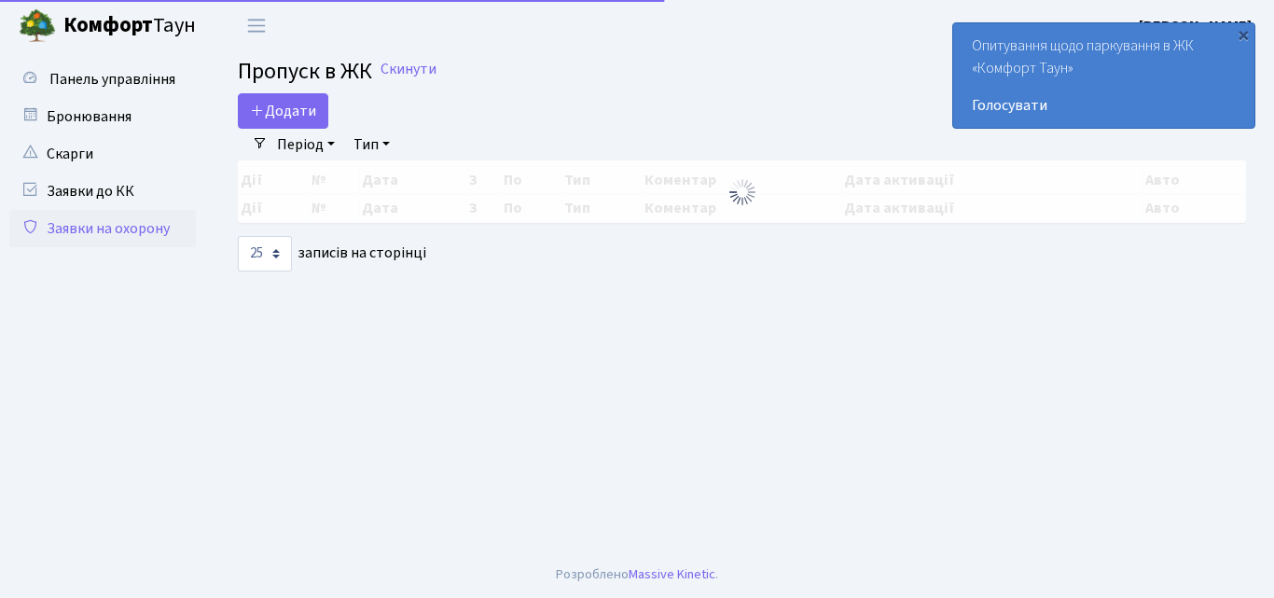
select select "25"
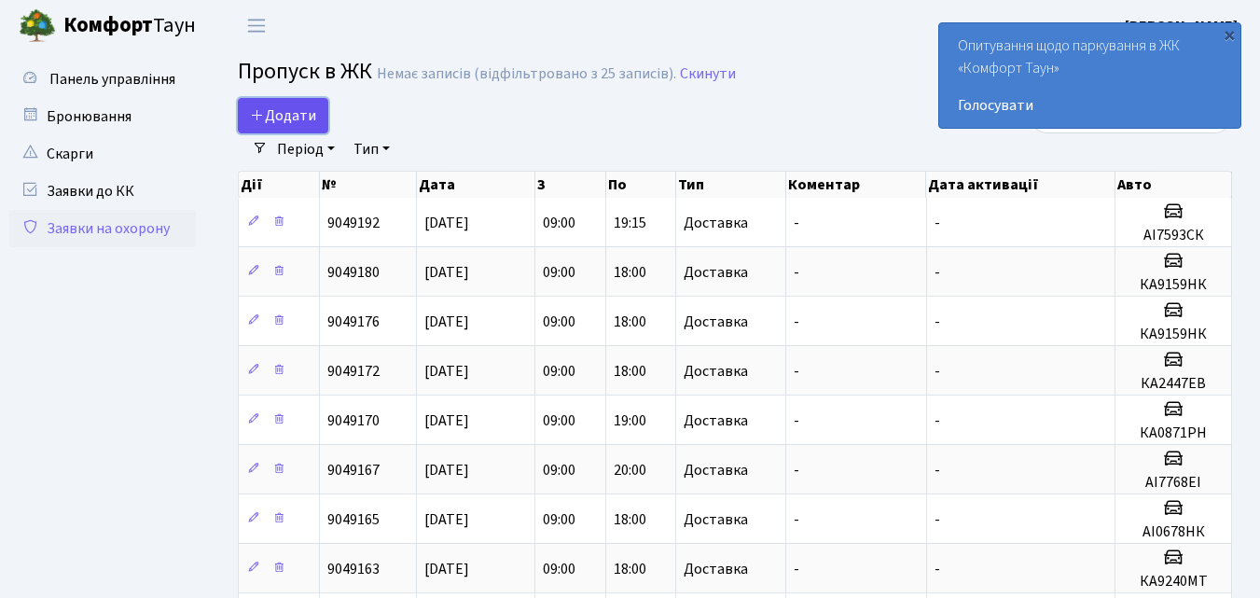
click at [256, 114] on icon at bounding box center [257, 114] width 15 height 15
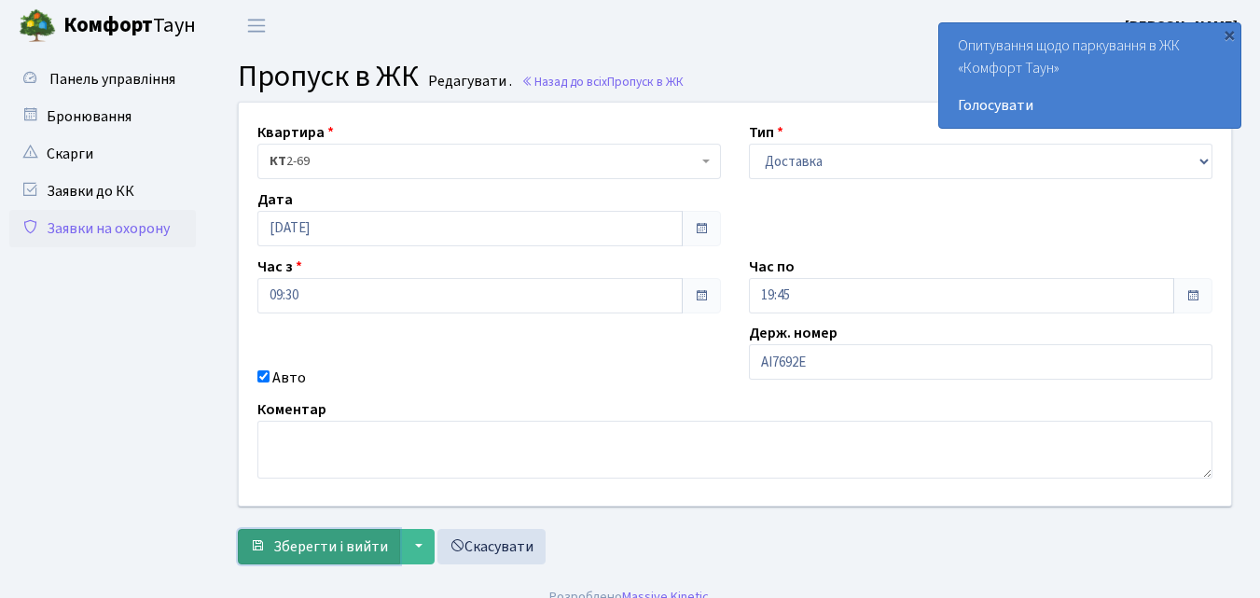
click at [293, 540] on span "Зберегти і вийти" at bounding box center [330, 546] width 115 height 21
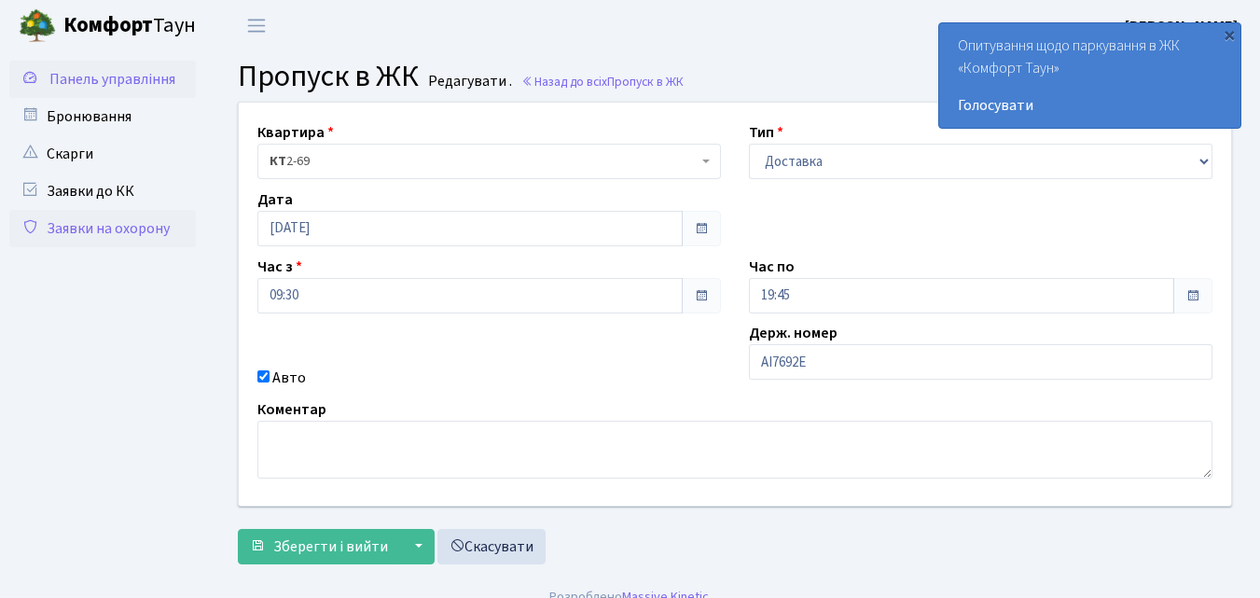
click at [147, 76] on span "Панель управління" at bounding box center [112, 79] width 126 height 21
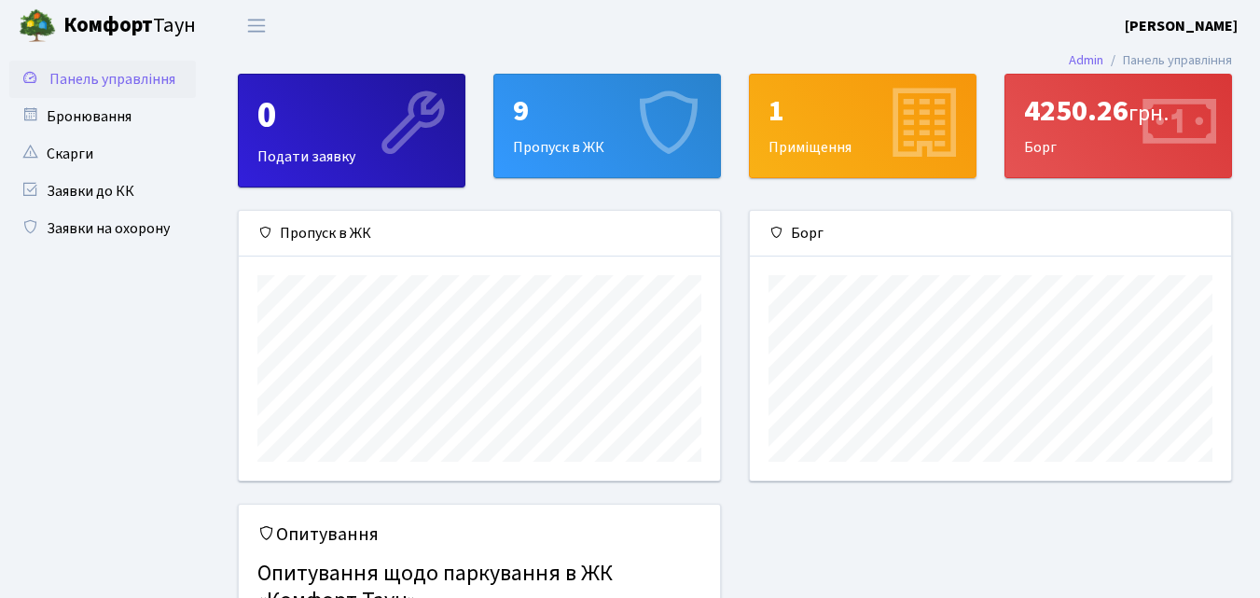
scroll to position [269, 481]
click at [625, 127] on icon at bounding box center [666, 125] width 89 height 89
click at [620, 128] on div "9" at bounding box center [607, 110] width 188 height 35
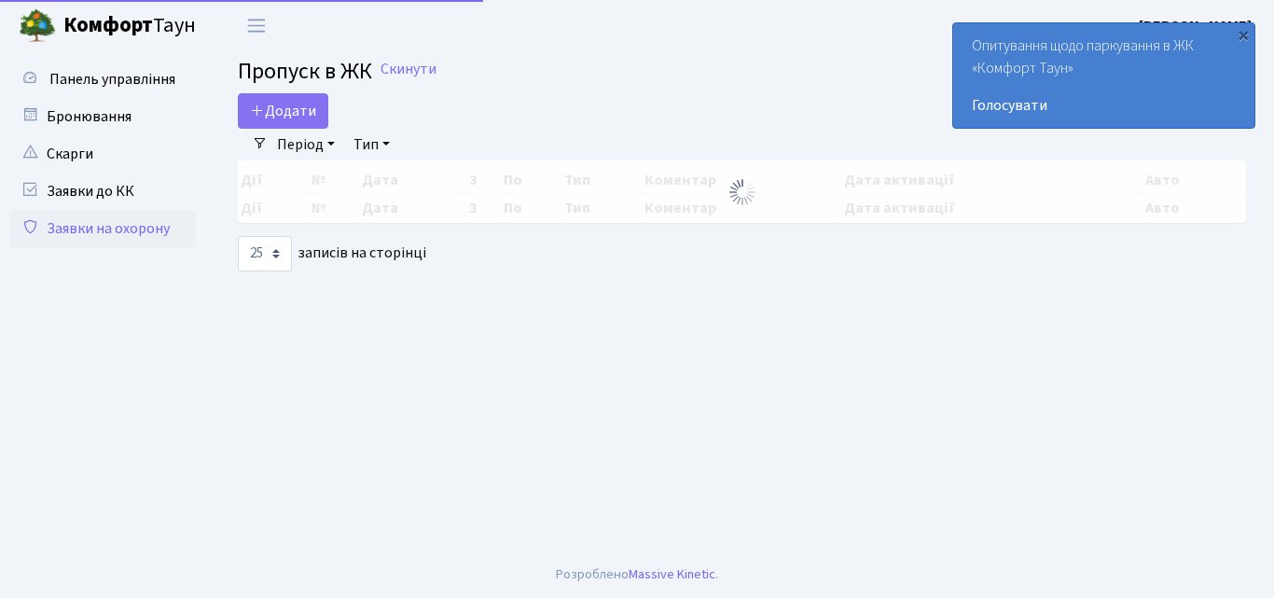
select select "25"
